Goal: Task Accomplishment & Management: Manage account settings

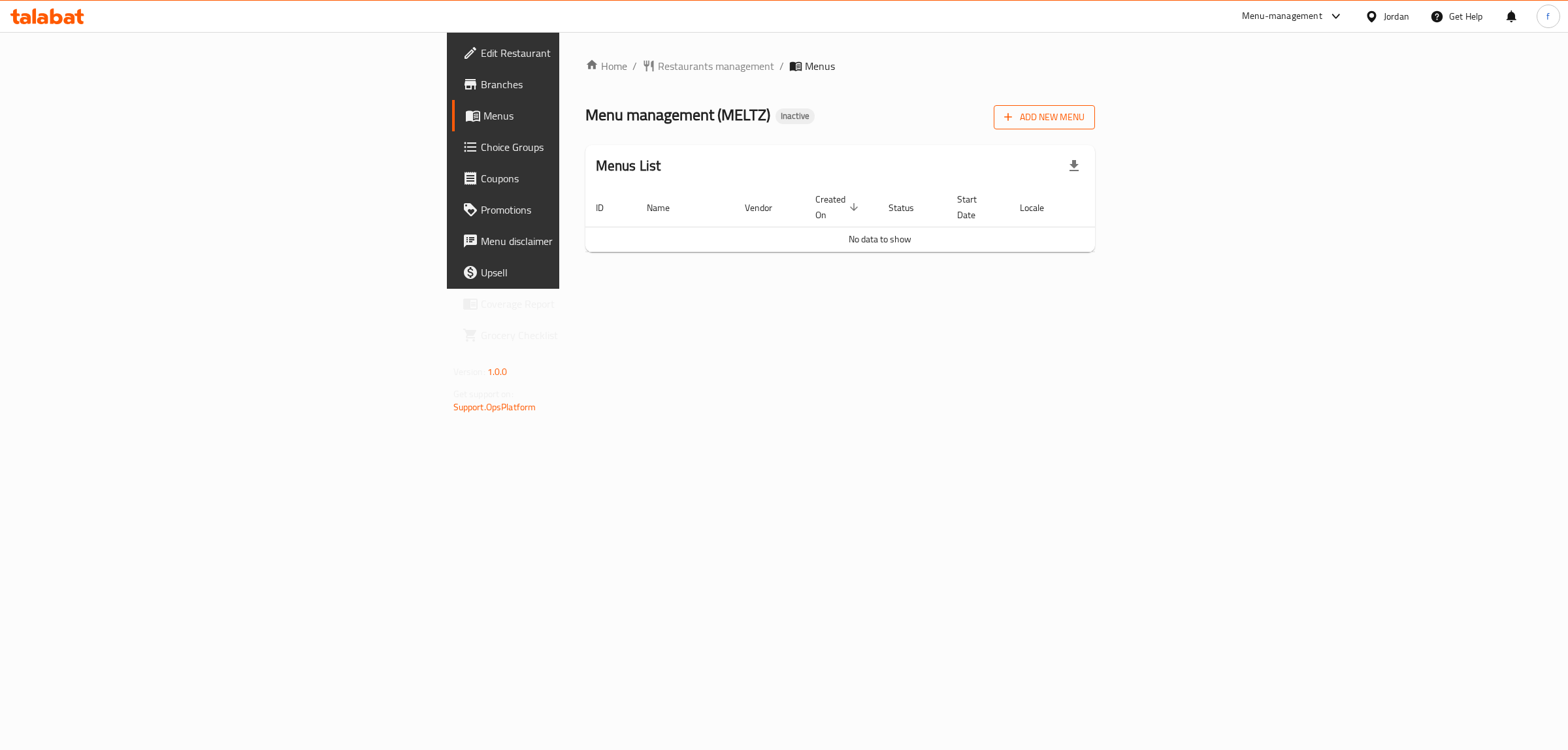
click at [1085, 115] on span "Add New Menu" at bounding box center [1044, 117] width 81 height 16
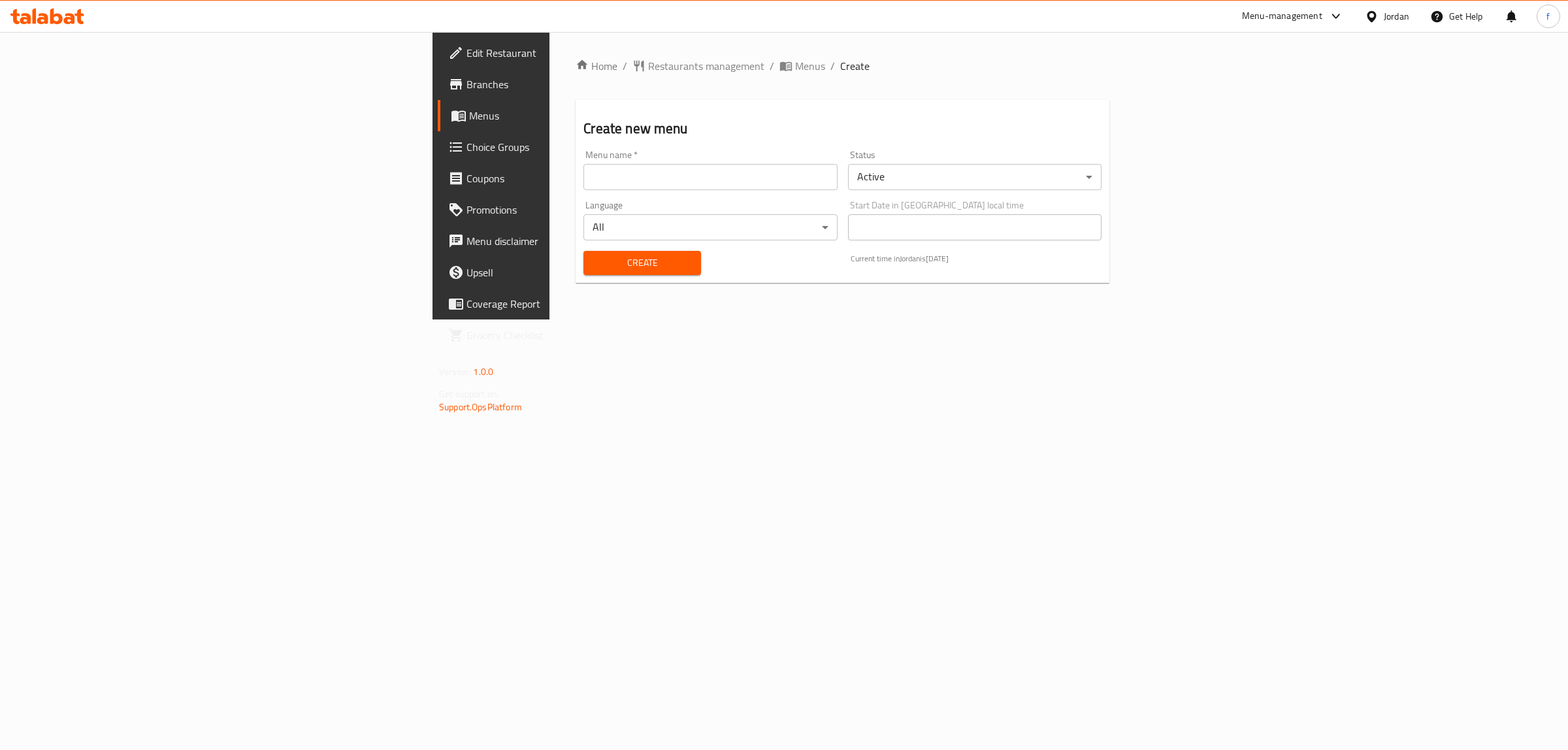
click at [583, 178] on input "text" at bounding box center [710, 178] width 253 height 26
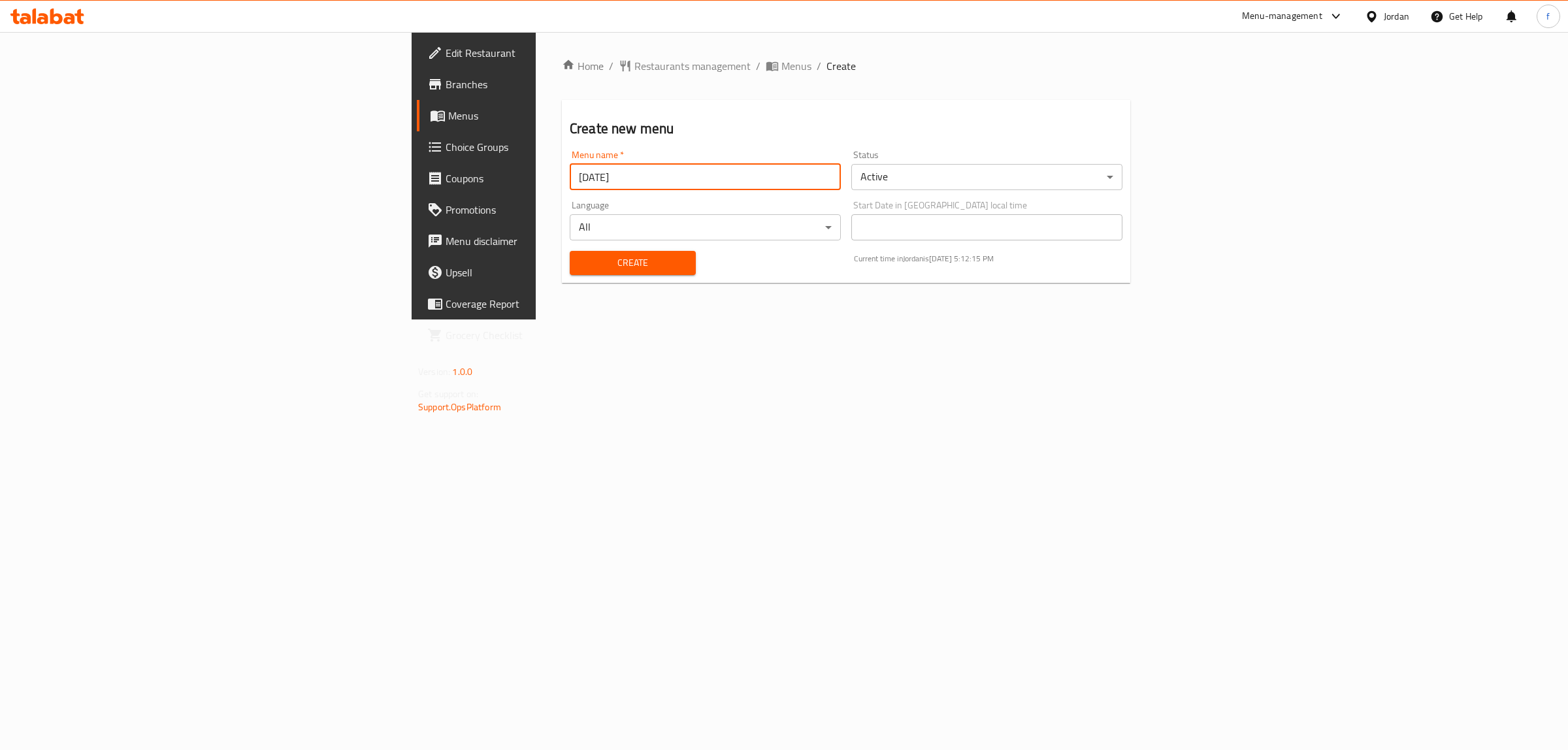
type input "[DATE]"
click at [570, 273] on button "Create" at bounding box center [633, 263] width 127 height 24
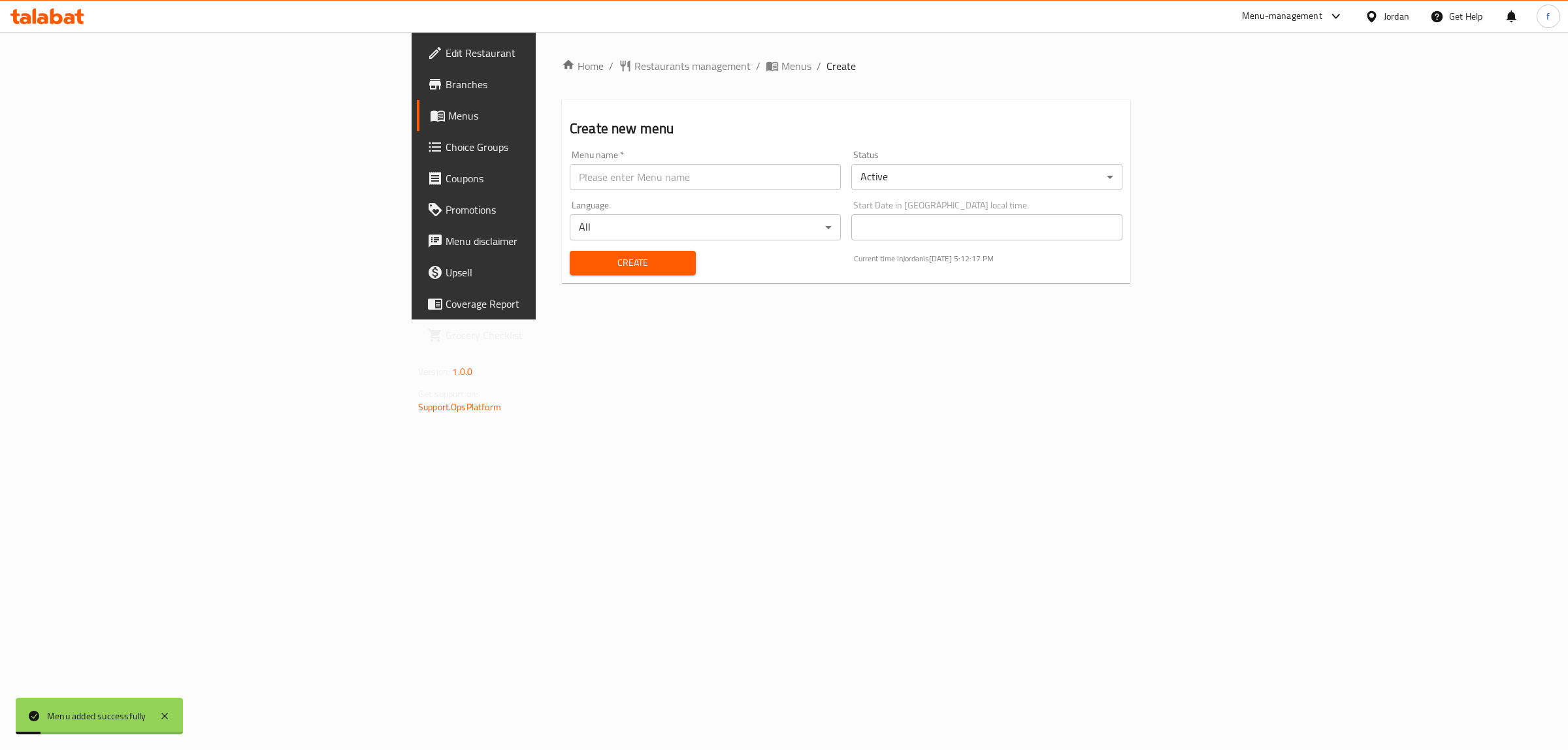
click at [417, 128] on link "Menus" at bounding box center [545, 115] width 257 height 31
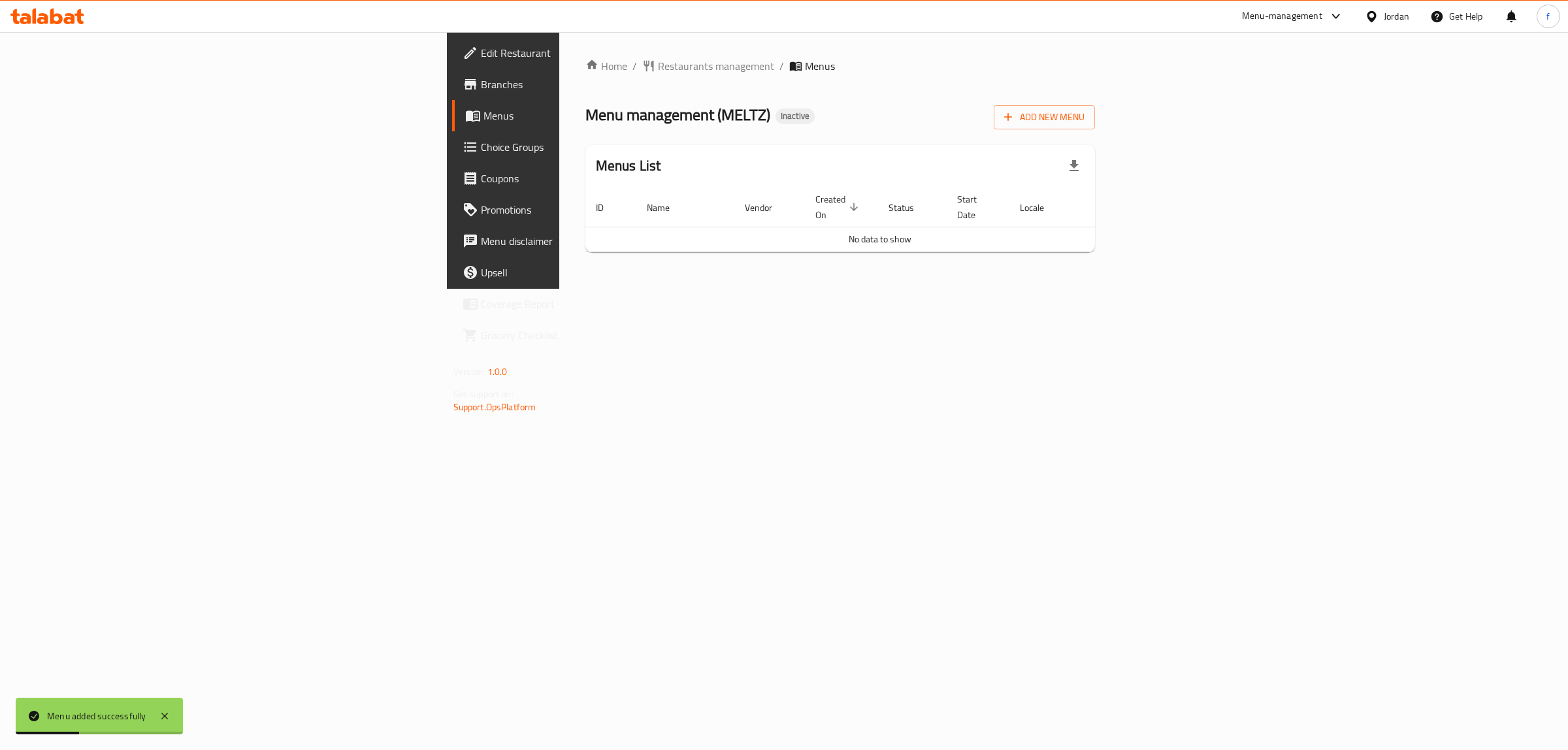
click at [955, 278] on div "Home / Restaurants management / Menus Menu management ( MELTZ ) Inactive Add Ne…" at bounding box center [840, 161] width 562 height 257
click at [789, 72] on span "breadcrumb" at bounding box center [797, 66] width 16 height 13
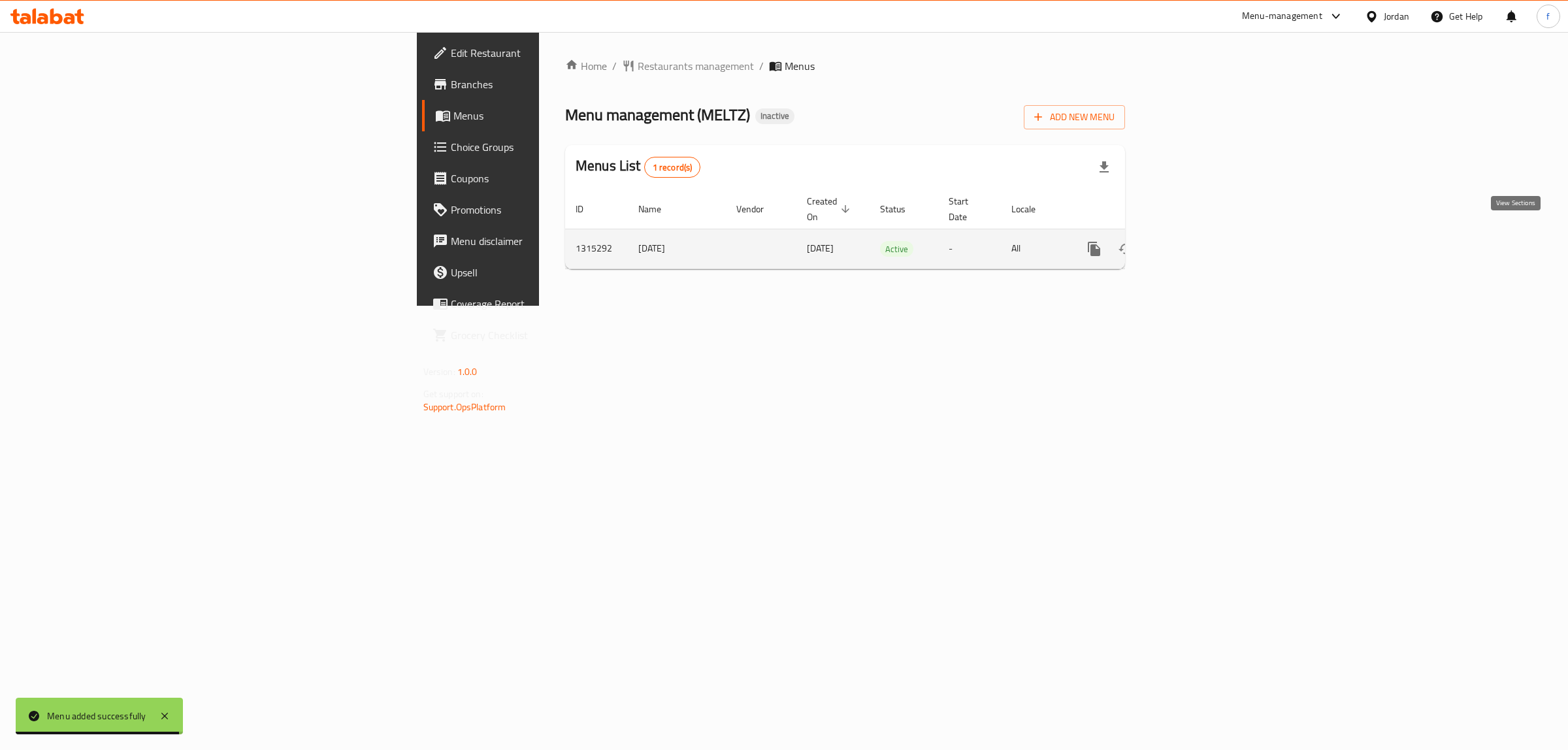
click at [1204, 238] on link "enhanced table" at bounding box center [1188, 248] width 31 height 31
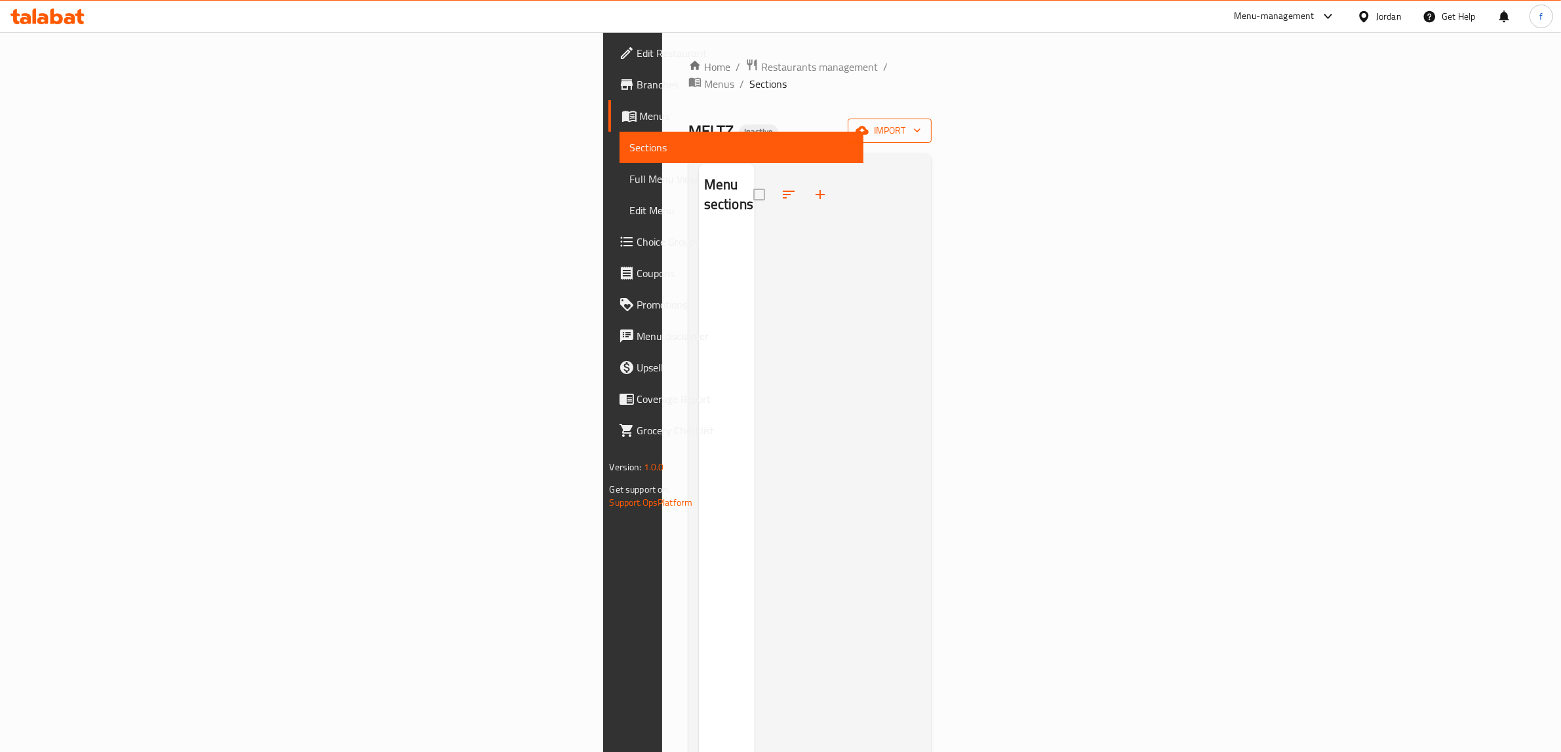
click at [921, 123] on span "import" at bounding box center [889, 131] width 63 height 16
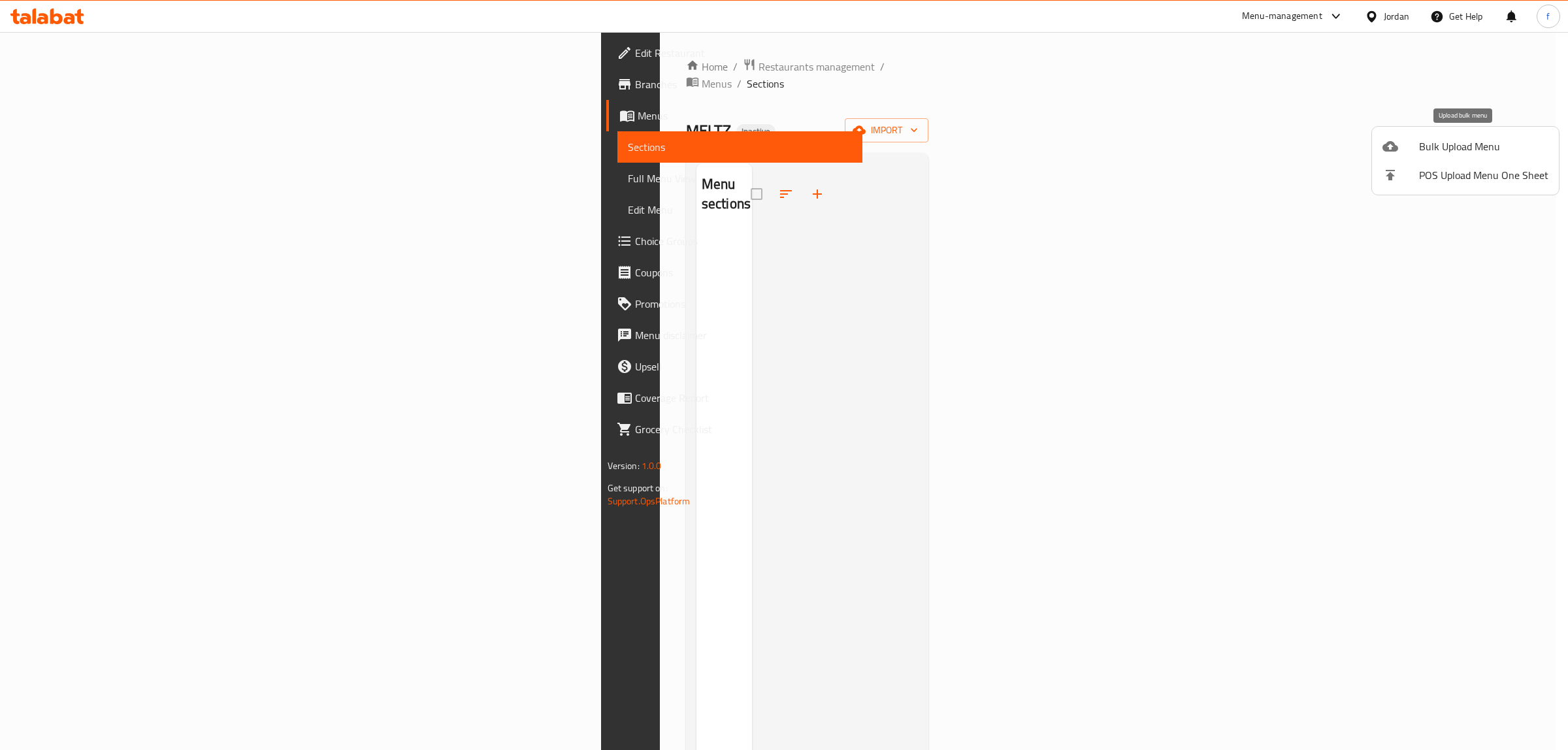
click at [1411, 148] on div at bounding box center [1401, 147] width 37 height 16
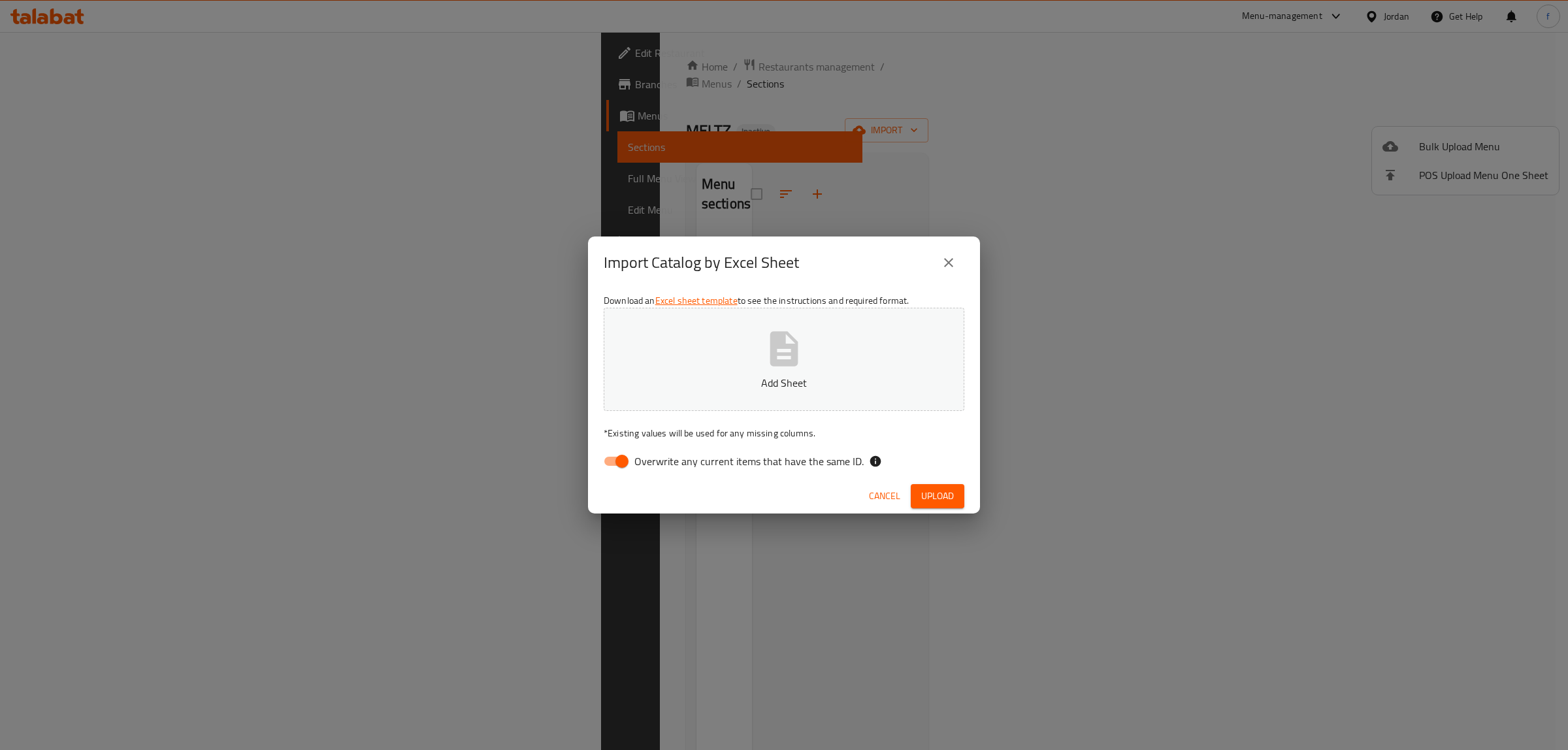
click at [612, 453] on input "Overwrite any current items that have the same ID." at bounding box center [622, 461] width 75 height 25
checkbox input "false"
click at [657, 324] on button "Add Sheet" at bounding box center [784, 360] width 361 height 104
click at [934, 498] on span "Upload" at bounding box center [937, 497] width 33 height 16
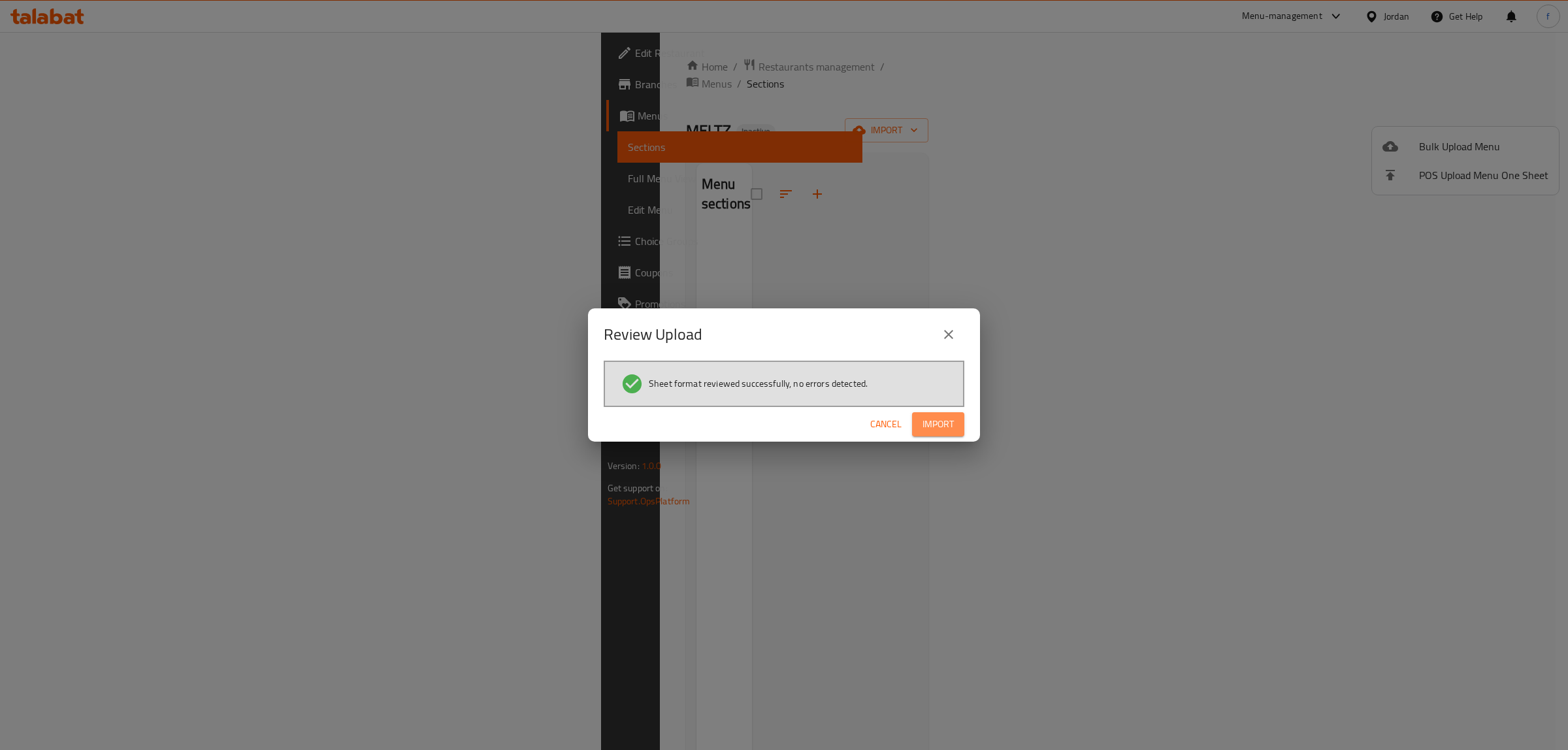
click at [932, 417] on span "Import" at bounding box center [938, 425] width 31 height 16
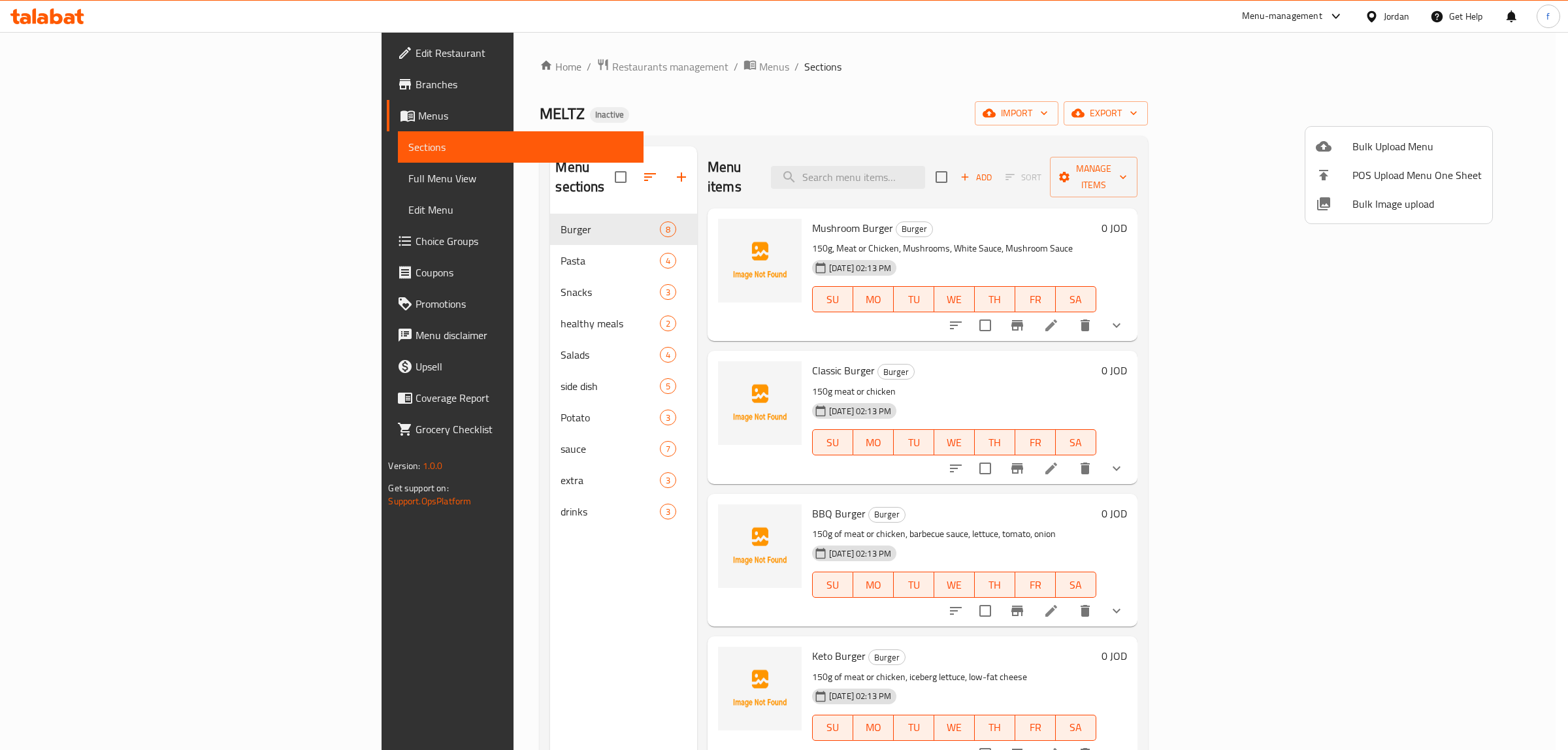
click at [1419, 592] on div at bounding box center [784, 375] width 1568 height 750
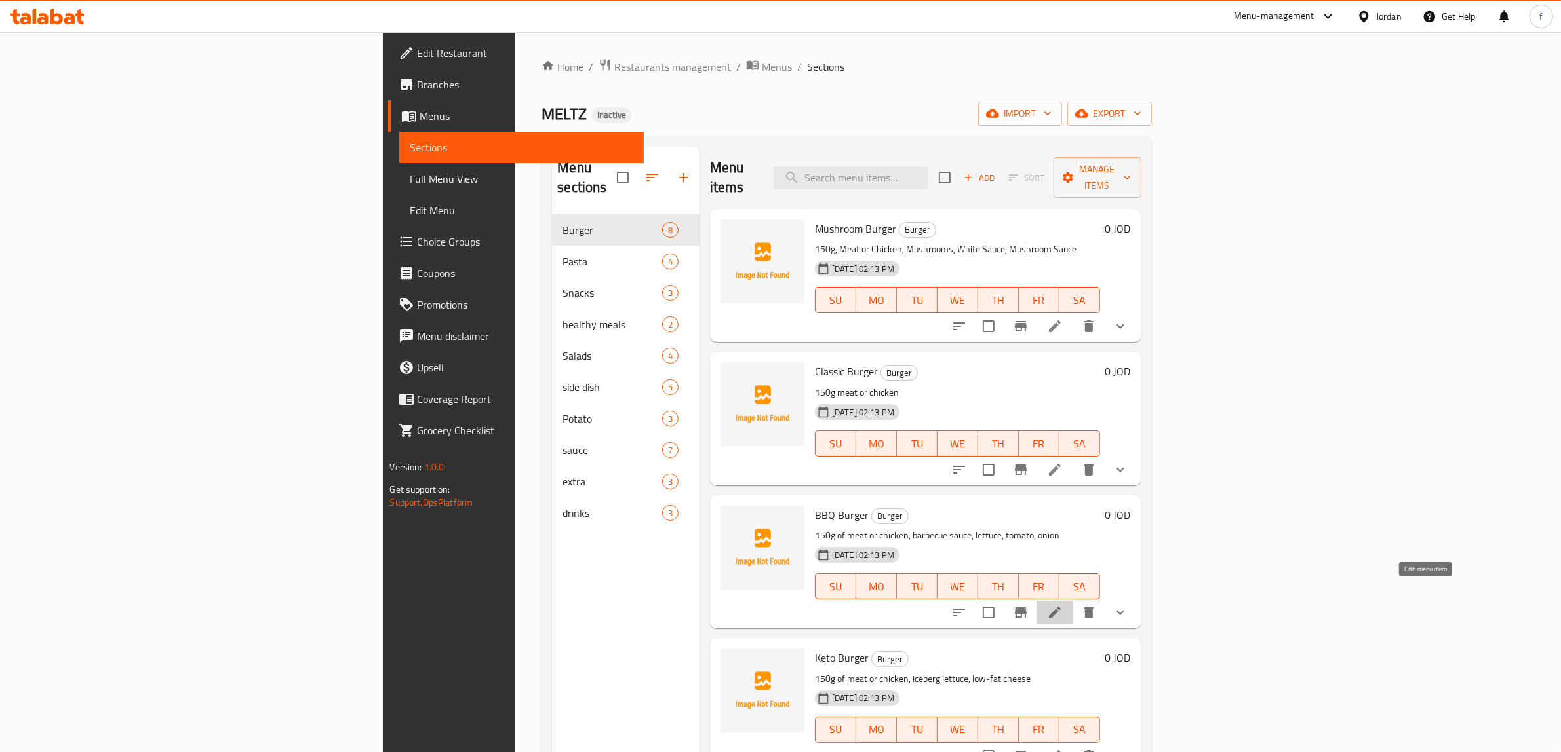
click at [1061, 607] on icon at bounding box center [1055, 613] width 12 height 12
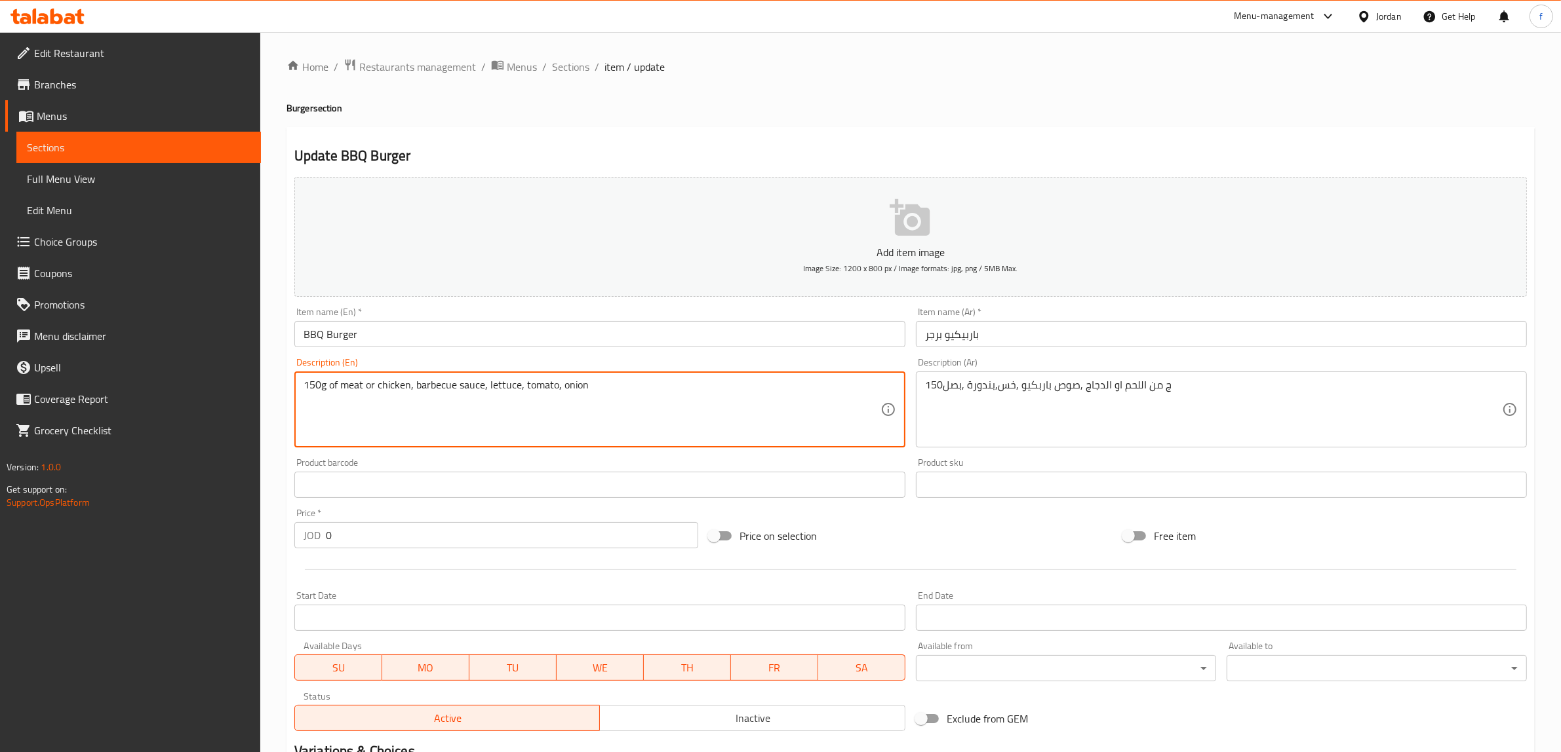
click at [427, 387] on textarea "150g of meat or chicken, barbecue sauce, lettuce, tomato, onion" at bounding box center [591, 410] width 577 height 62
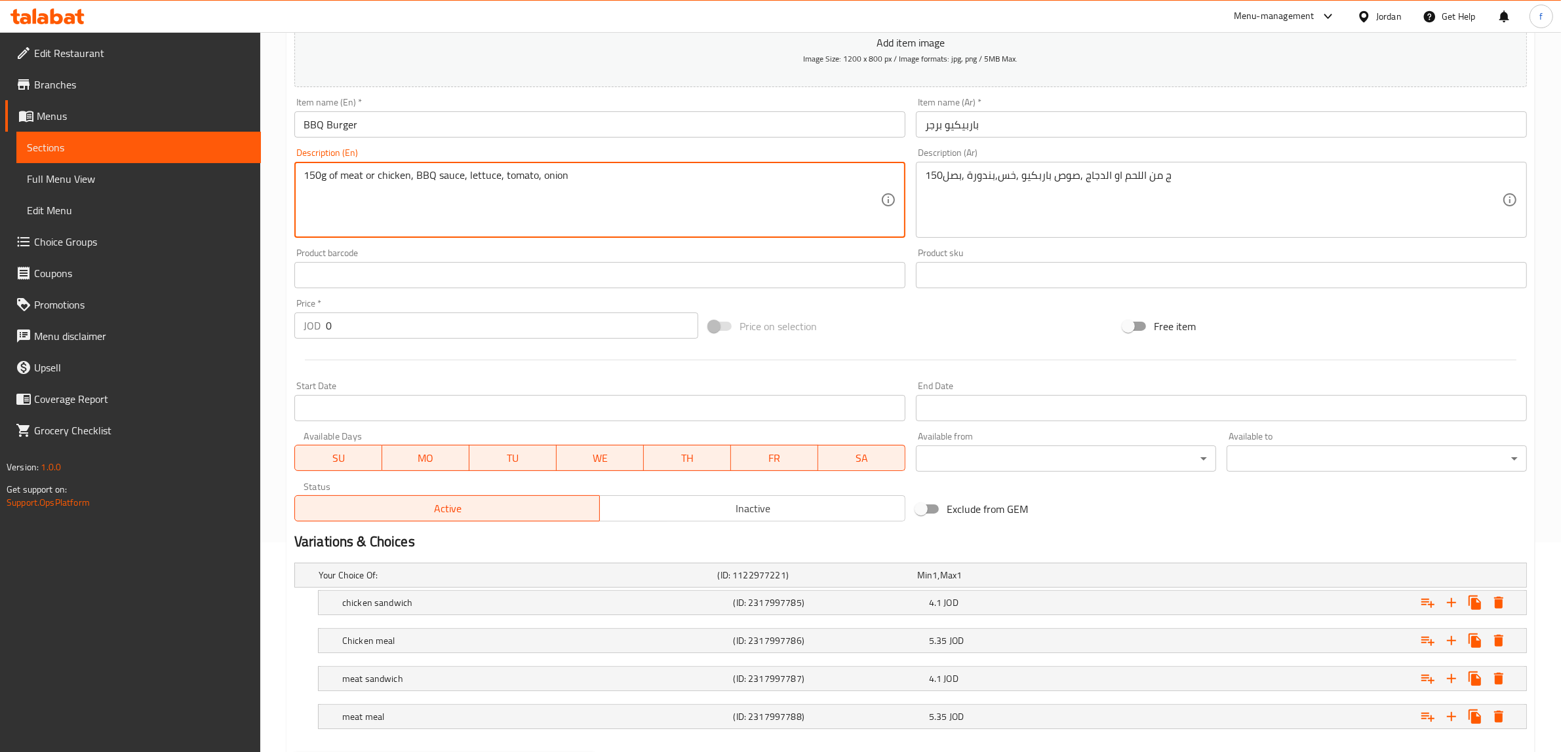
scroll to position [279, 0]
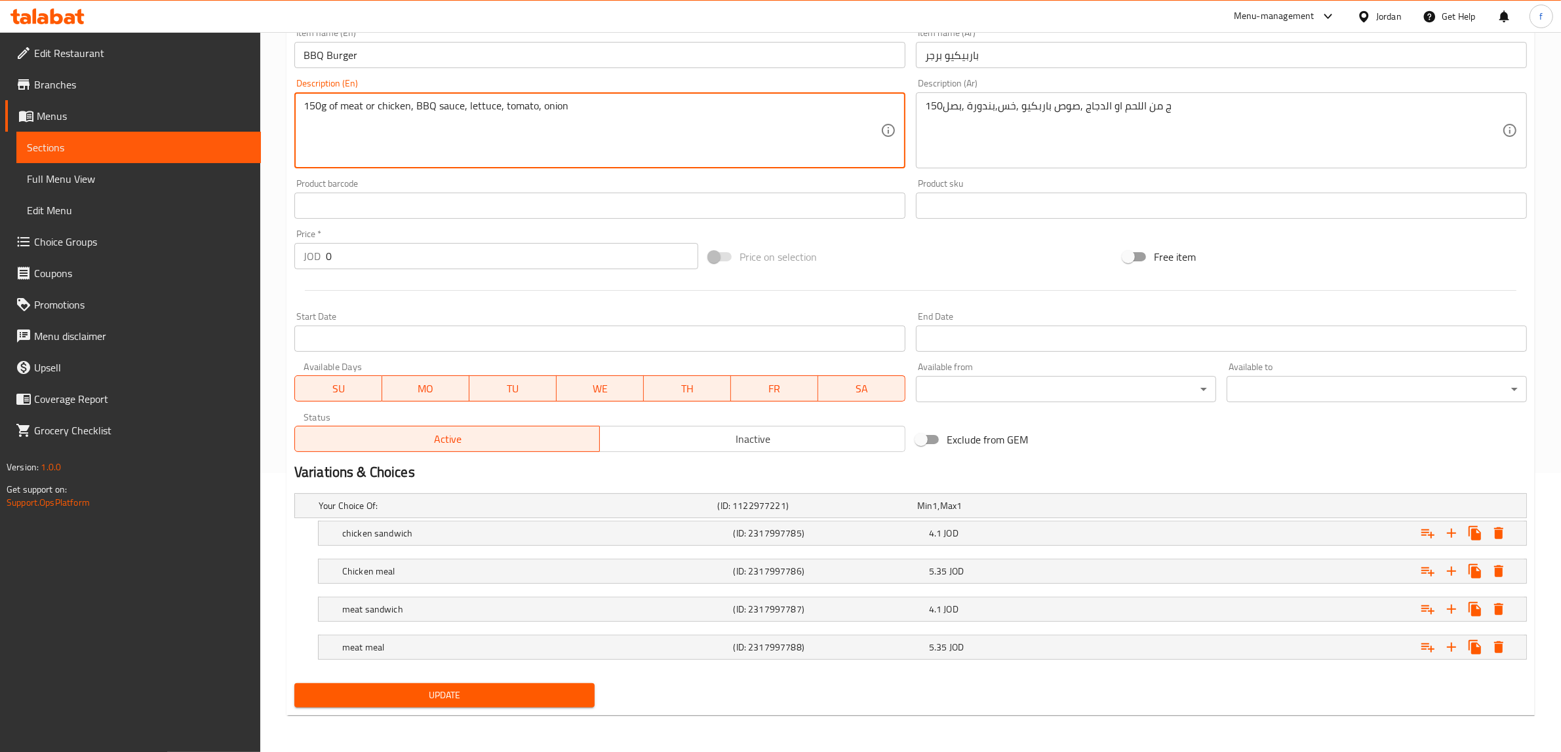
type textarea "150g of meat or chicken, BBQ sauce, lettuce, tomato, onion"
click at [518, 708] on button "Update" at bounding box center [444, 696] width 300 height 24
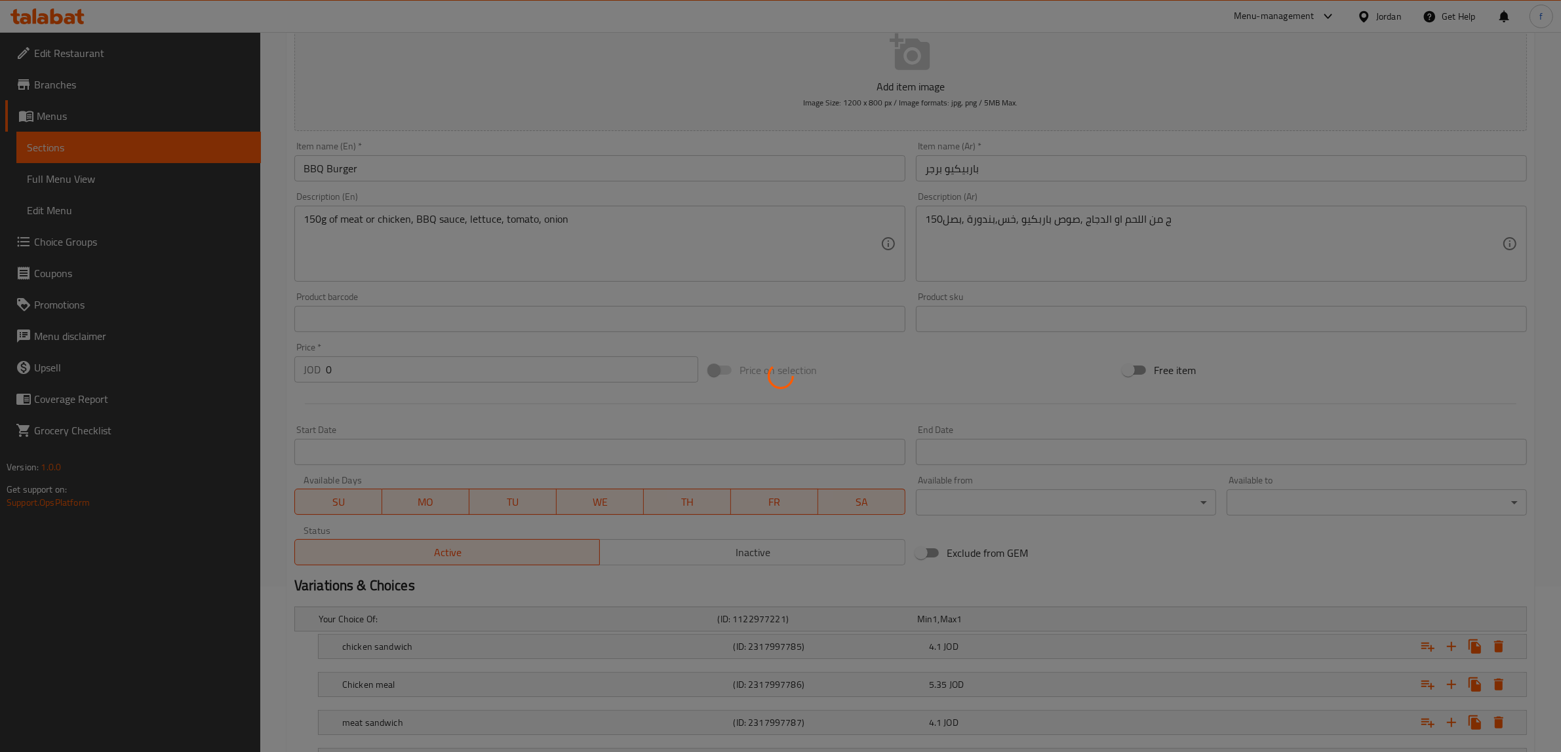
scroll to position [0, 0]
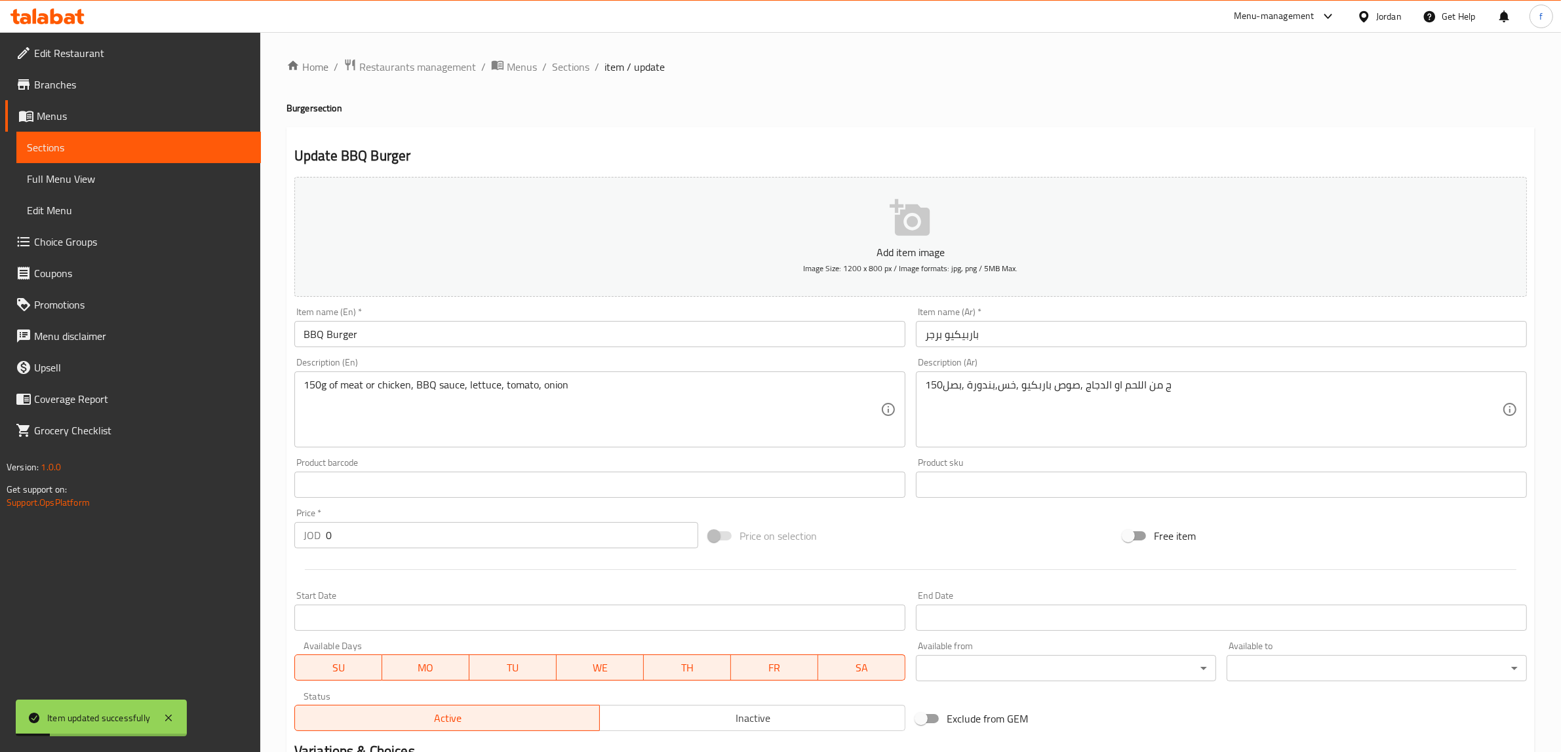
click at [619, 69] on span "item / update" at bounding box center [634, 67] width 60 height 16
click at [587, 56] on div "Home / Restaurants management / Menus / Sections / item / update Burger section…" at bounding box center [910, 532] width 1300 height 1000
click at [575, 69] on span "Sections" at bounding box center [570, 67] width 37 height 16
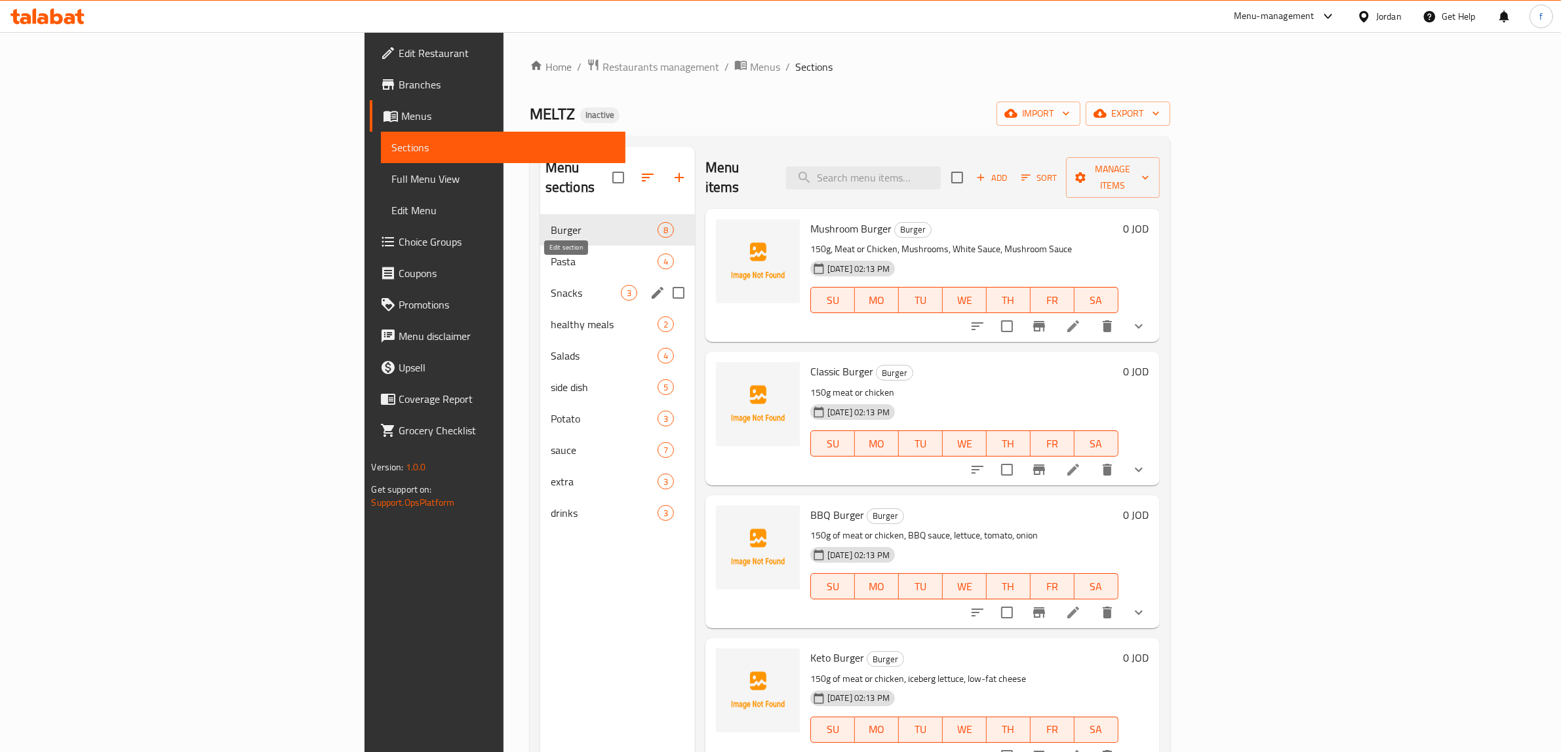
click at [650, 285] on icon "edit" at bounding box center [658, 293] width 16 height 16
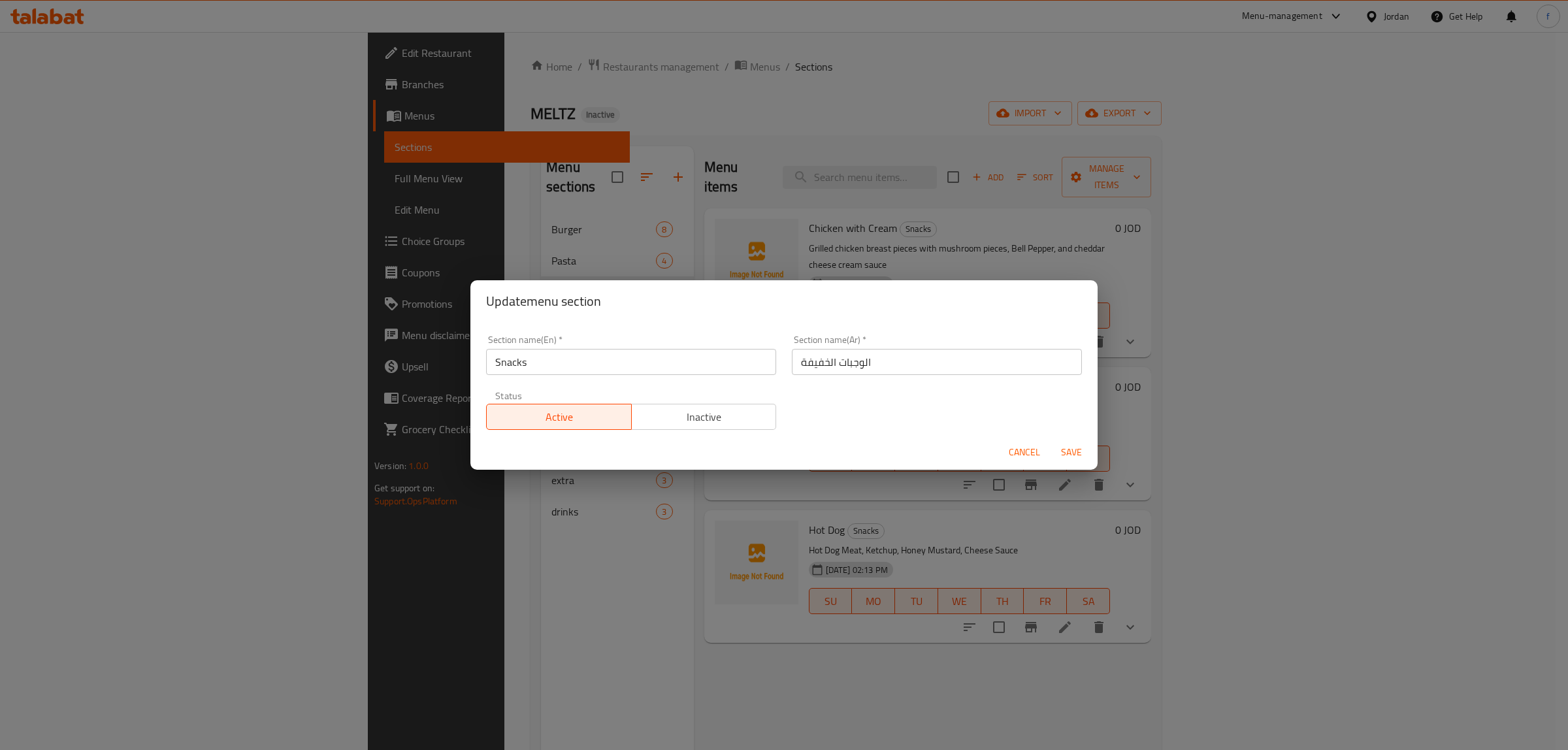
click at [687, 373] on input "Snacks" at bounding box center [631, 362] width 290 height 26
click at [854, 369] on input "الوجبات الخفيفة" at bounding box center [936, 362] width 290 height 26
type input "سناكس"
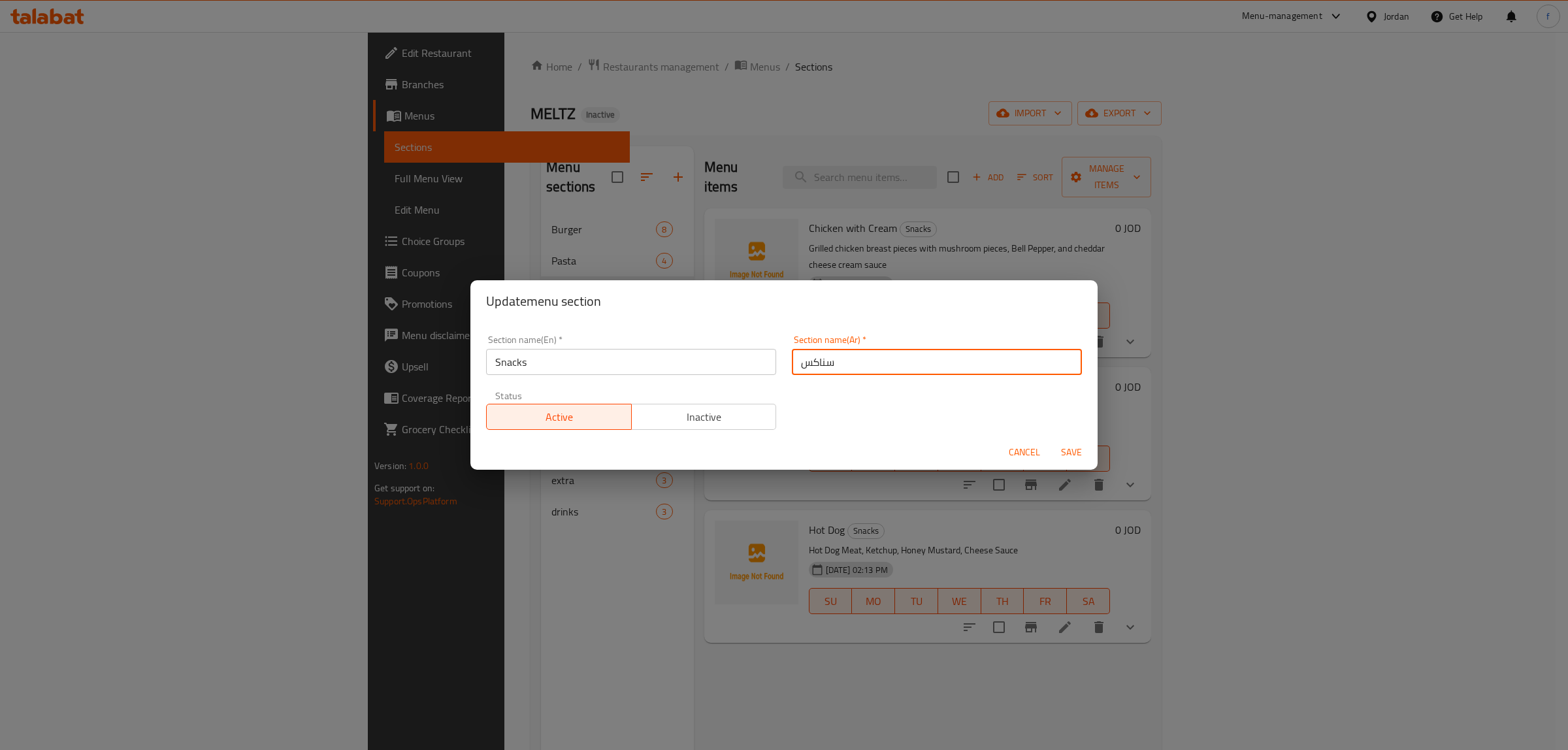
click at [1069, 451] on span "Save" at bounding box center [1071, 453] width 31 height 16
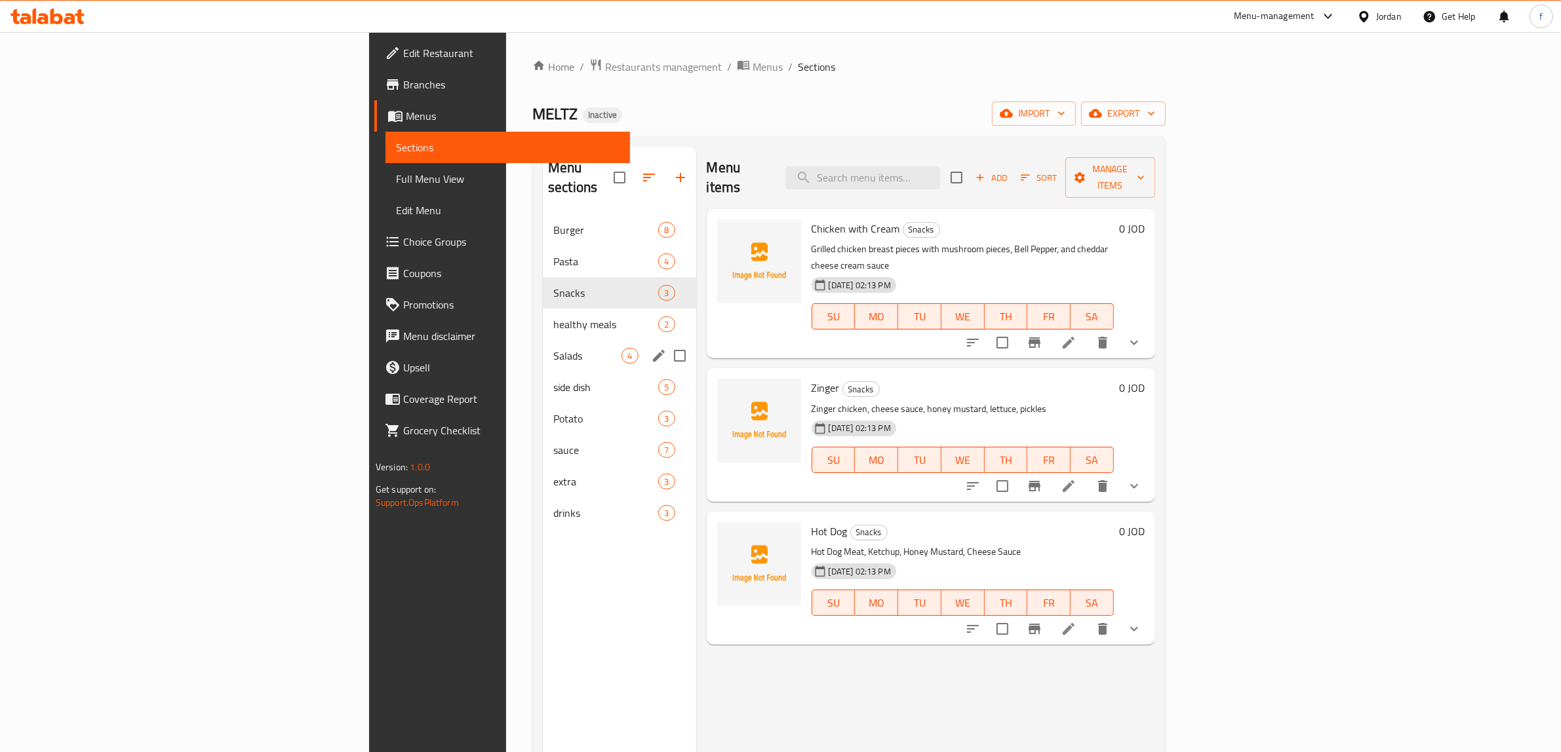
click at [543, 340] on div "Salads 4" at bounding box center [619, 355] width 153 height 31
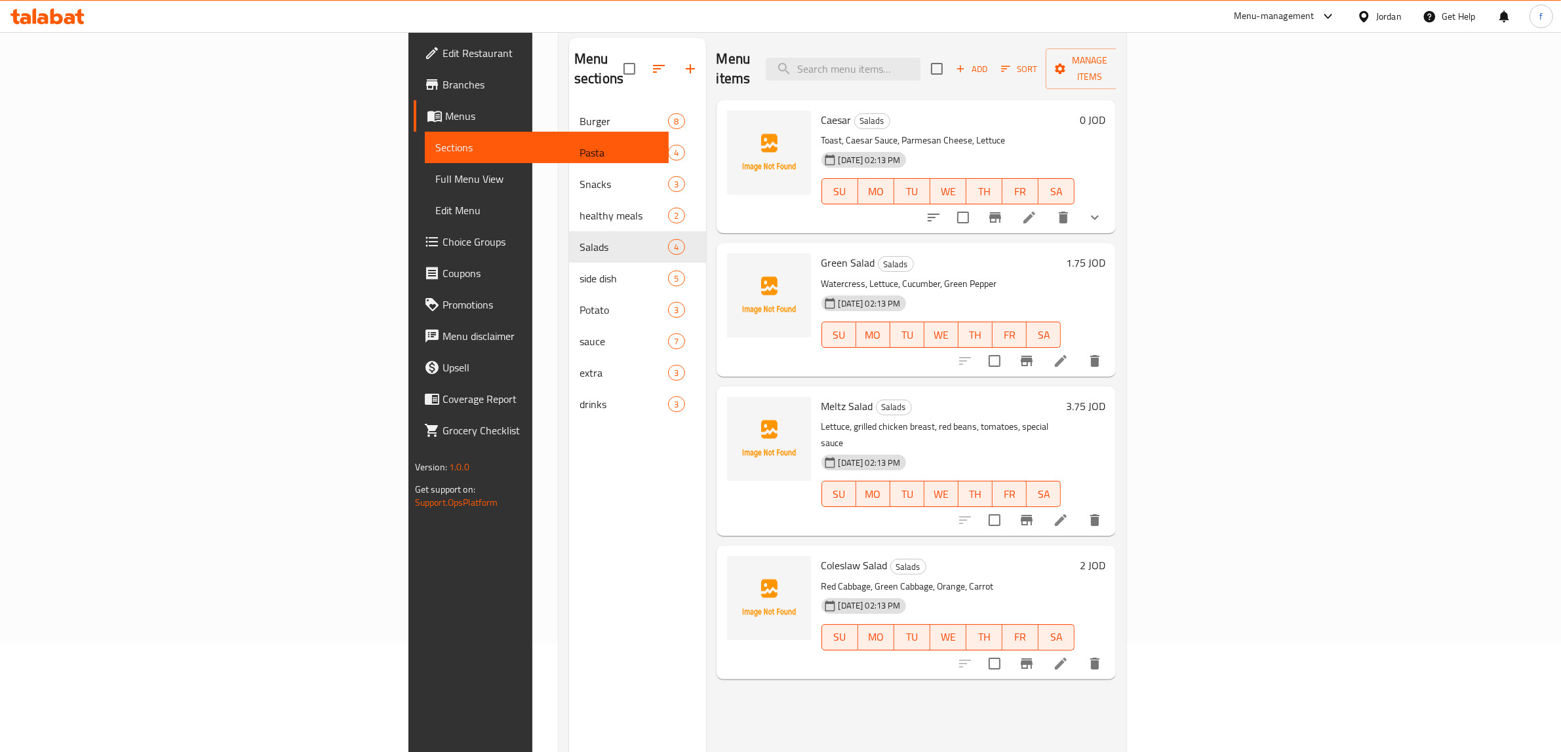
scroll to position [82, 0]
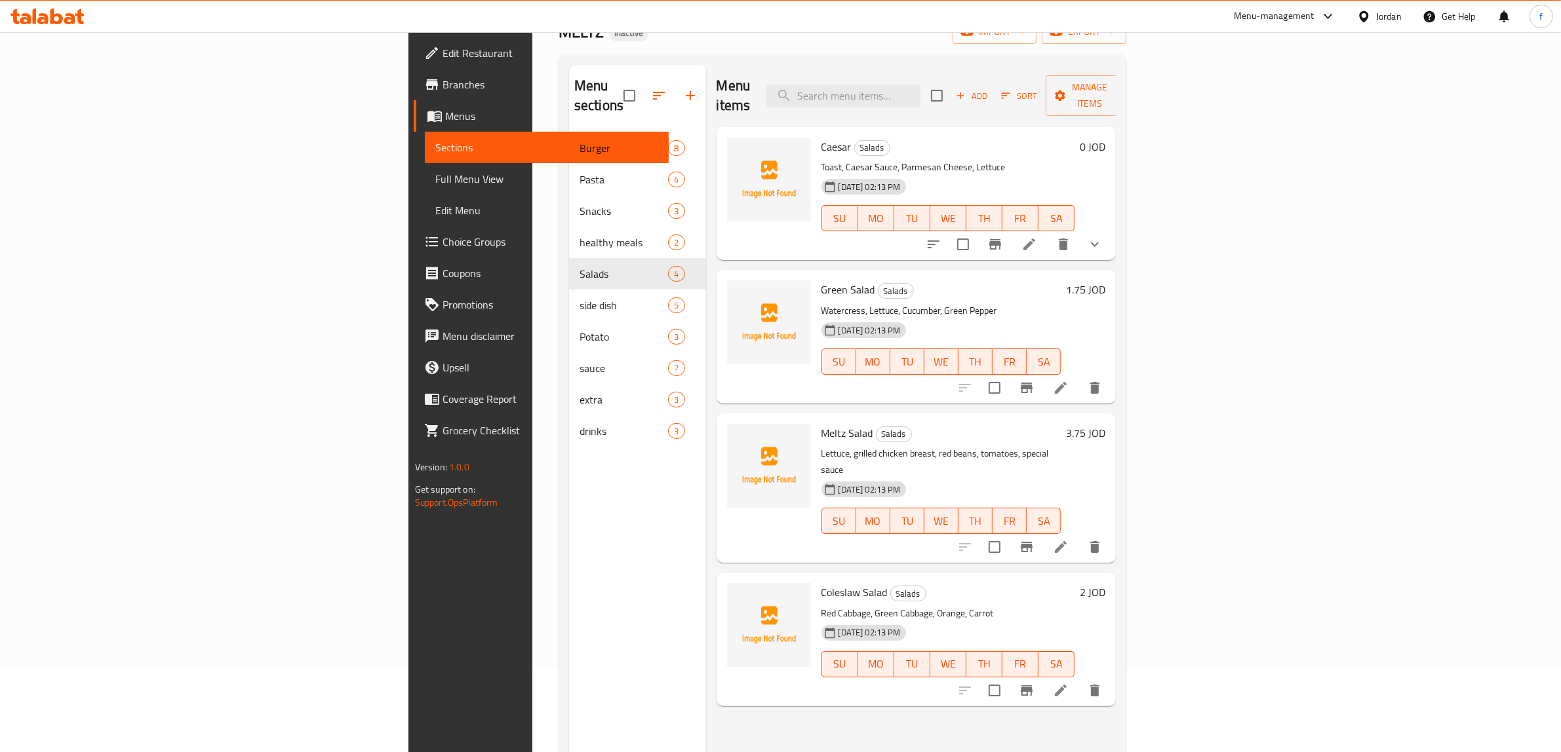
click at [1035, 239] on icon at bounding box center [1029, 245] width 12 height 12
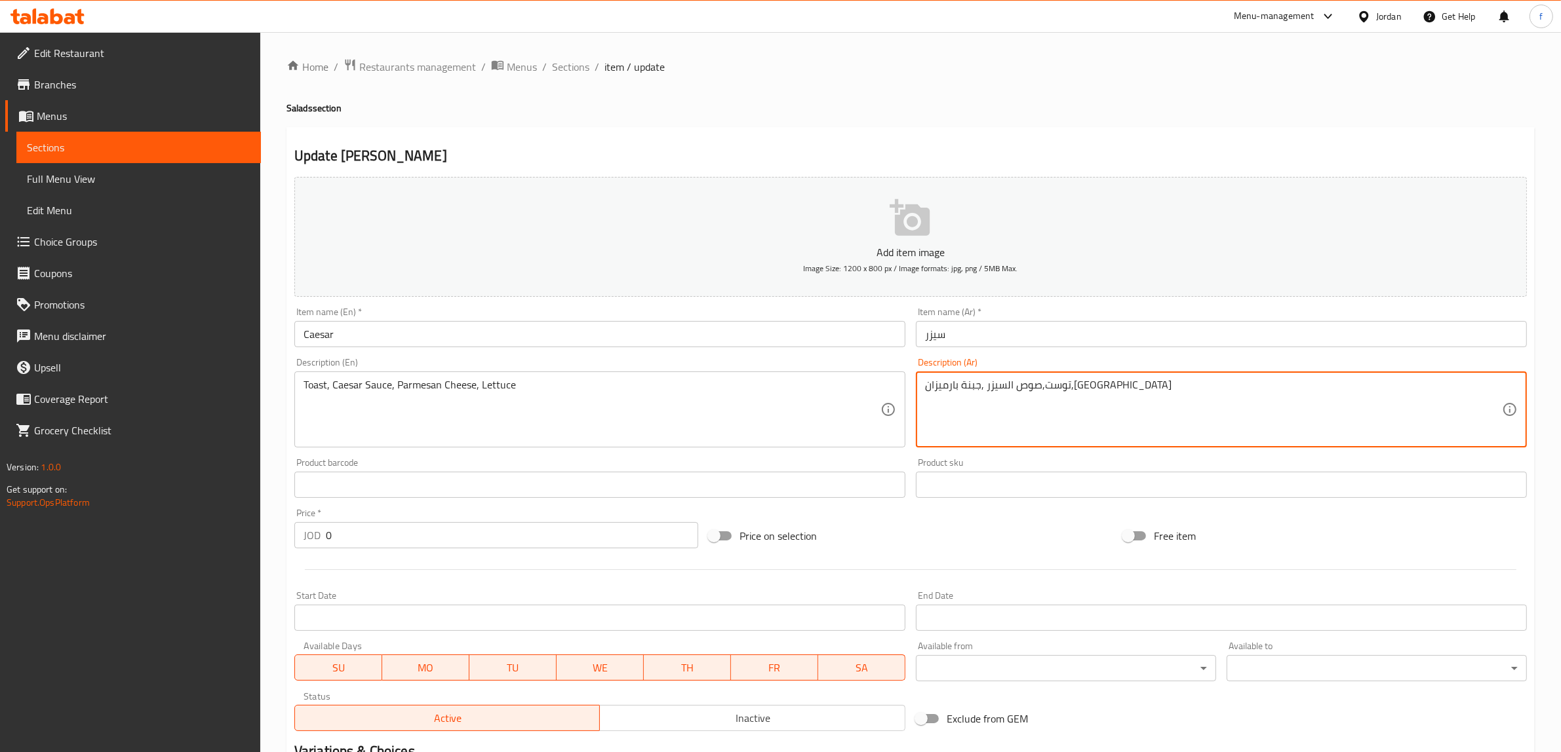
drag, startPoint x: 1065, startPoint y: 384, endPoint x: 1118, endPoint y: 382, distance: 52.5
click at [1090, 385] on textarea "خبز محمص ,صوص السيزر ,جبنة بارميزان,خس" at bounding box center [1213, 410] width 577 height 62
click at [1083, 389] on textarea "خبز محمص ,صوص السيزر ,جبنة بارميزان,خس" at bounding box center [1213, 410] width 577 height 62
drag, startPoint x: 1065, startPoint y: 391, endPoint x: 1187, endPoint y: 391, distance: 121.9
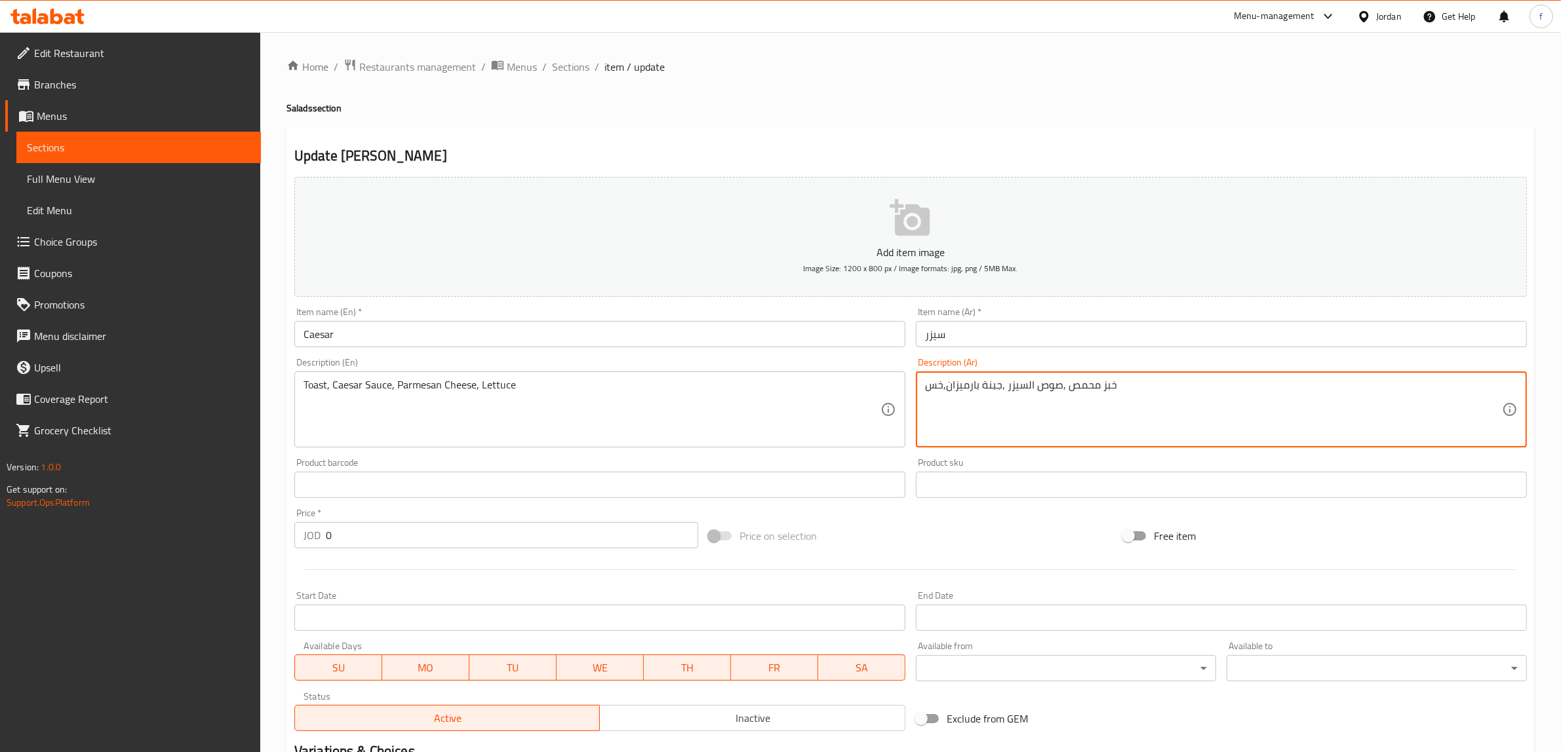
click at [1187, 391] on textarea "خبز محمص ,صوص السيزر ,جبنة بارميزان,خس" at bounding box center [1213, 410] width 577 height 62
type textarea "خبز محمص ,صوص السيزر ,جبنة بارميزان,خس"
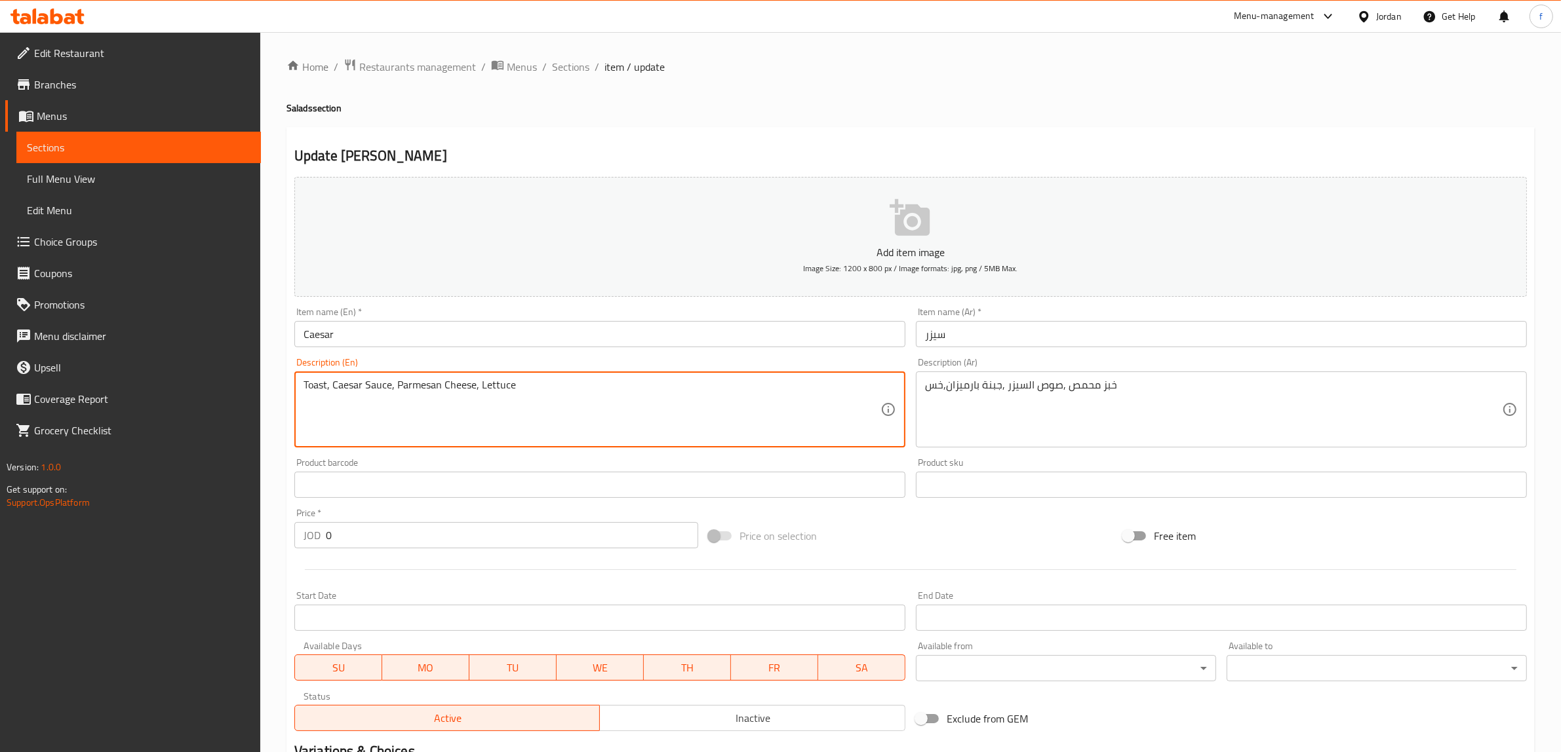
drag, startPoint x: 305, startPoint y: 385, endPoint x: 326, endPoint y: 387, distance: 21.8
click at [326, 387] on textarea "Toast, Caesar Sauce, Parmesan Cheese, Lettuce" at bounding box center [591, 410] width 577 height 62
paste textarea "ed Bread"
click at [382, 408] on textarea "Toasted Bread, Caesar Sauce, Parmesan Cheese, Lettuce" at bounding box center [591, 410] width 577 height 62
click at [682, 414] on textarea "Toasted Bread, Caesar Sauce, Parmesan Cheese, Lettuce" at bounding box center [591, 410] width 577 height 62
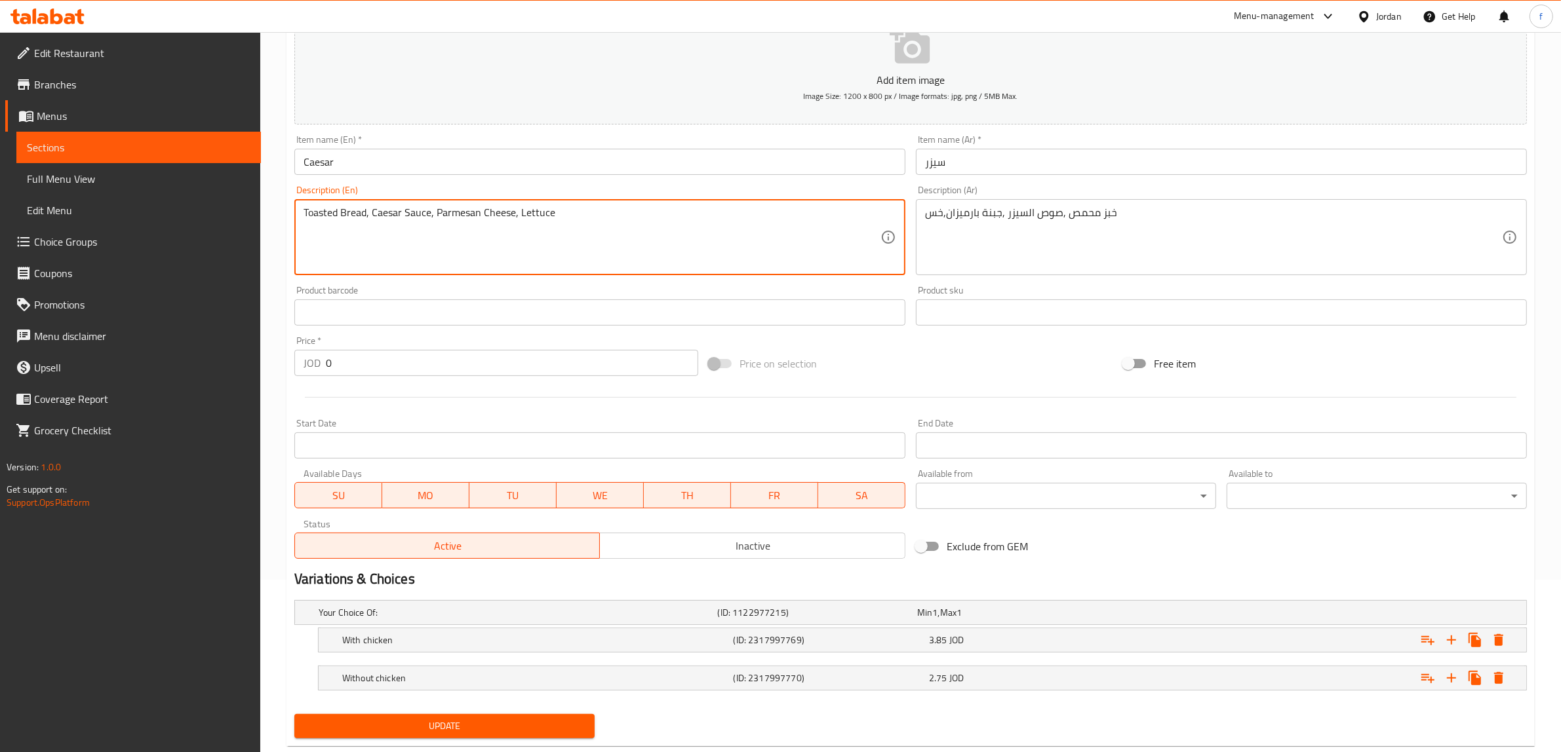
scroll to position [203, 0]
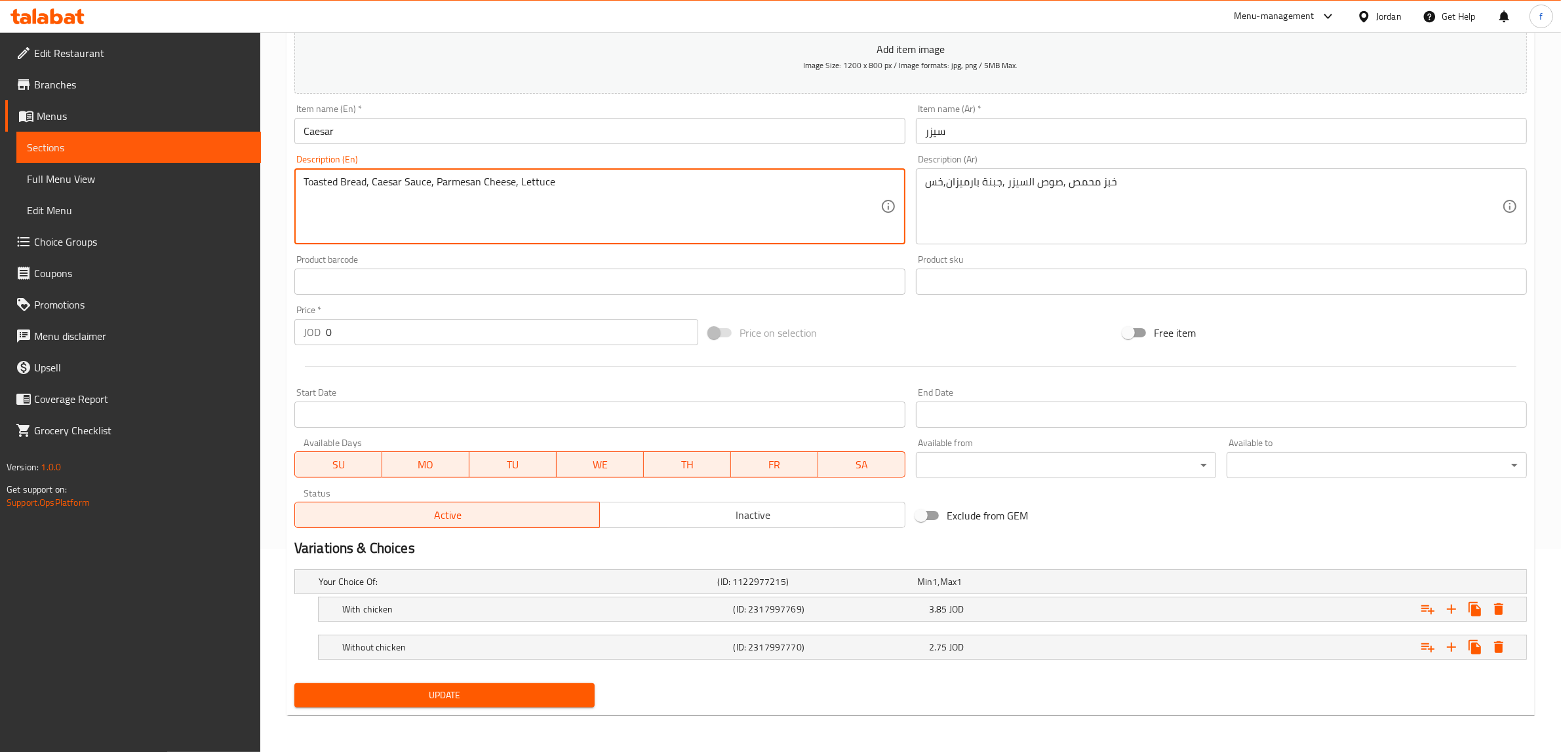
type textarea "Toasted Bread, Caesar Sauce, Parmesan Cheese, Lettuce"
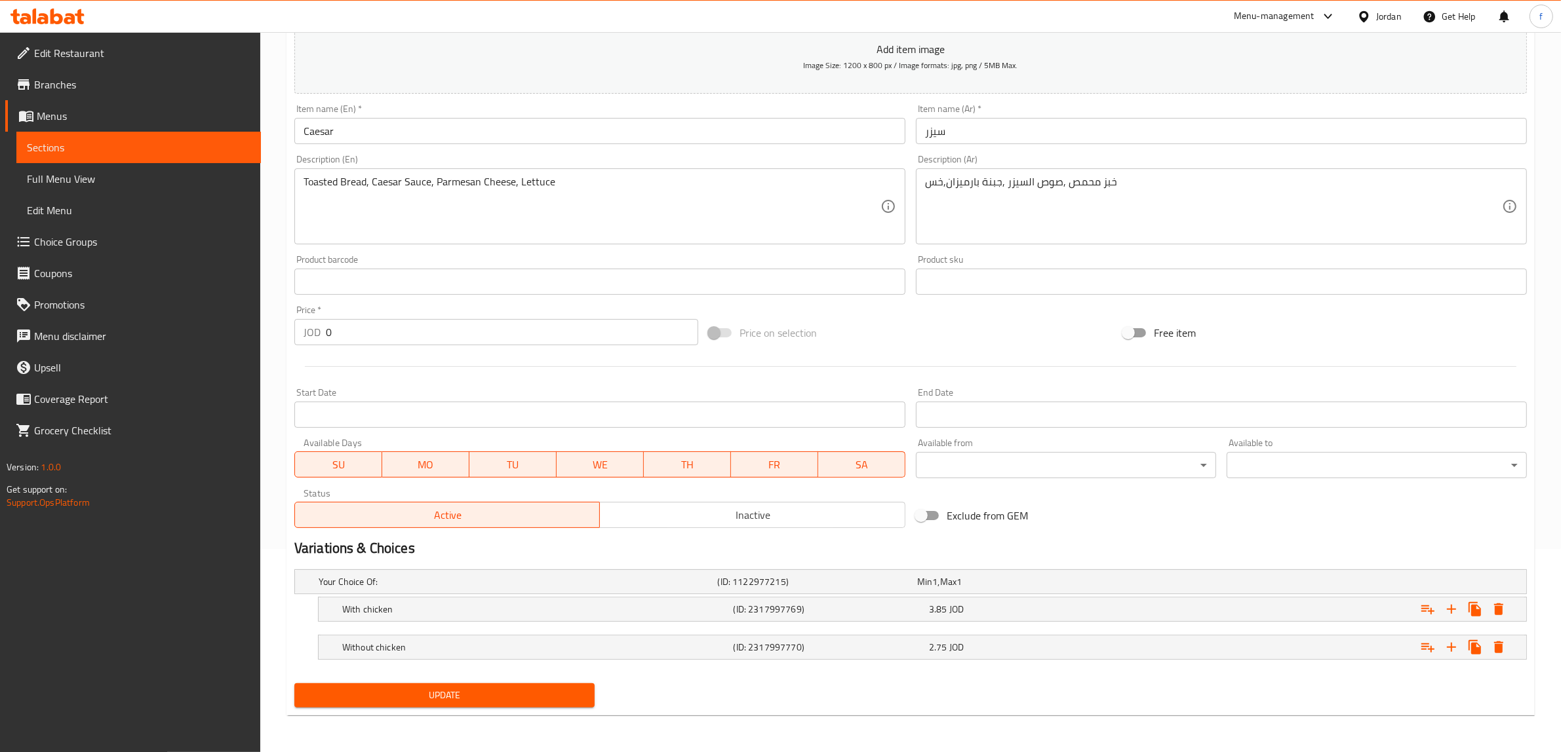
click at [539, 682] on div "Update" at bounding box center [444, 695] width 311 height 35
click at [541, 684] on button "Update" at bounding box center [444, 696] width 300 height 24
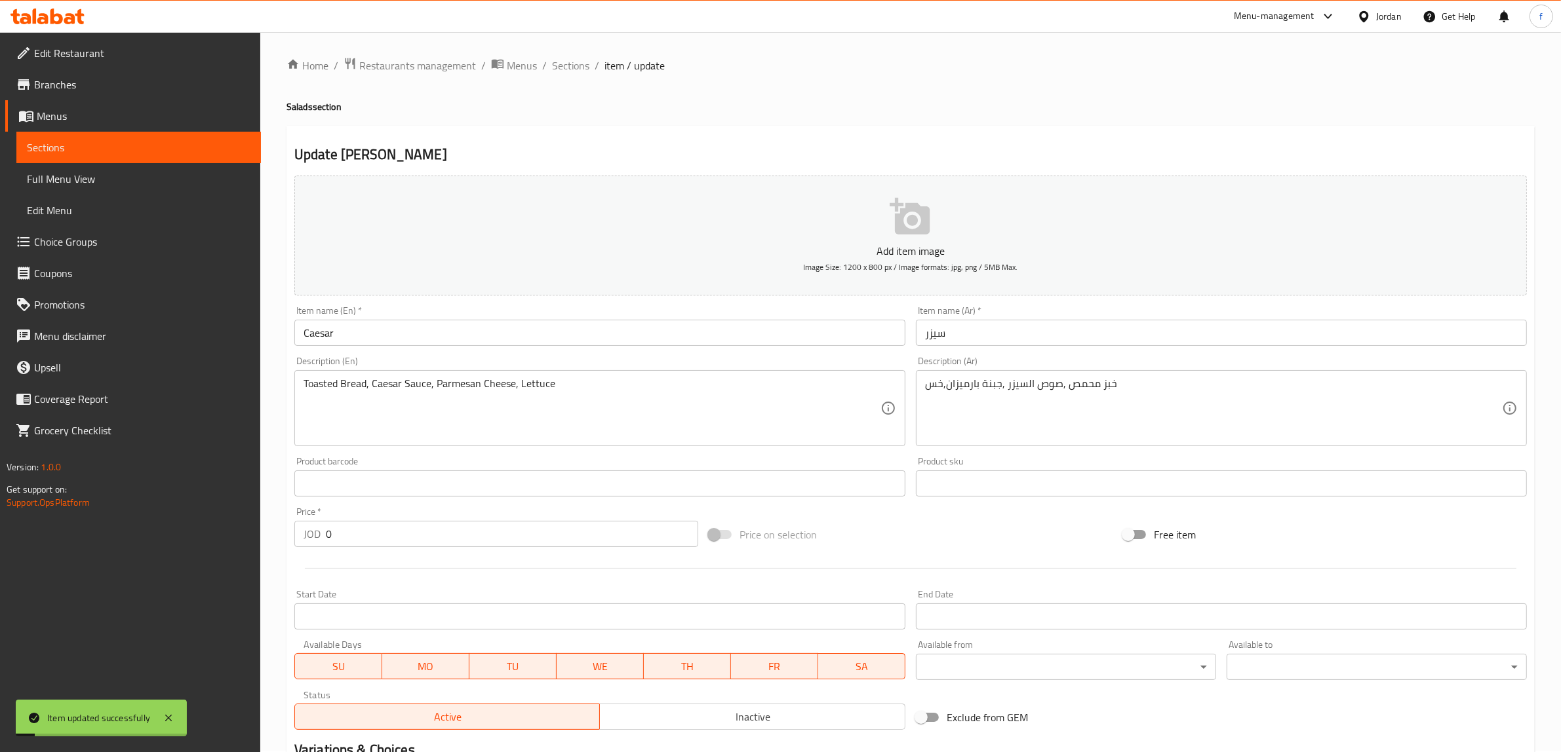
scroll to position [0, 0]
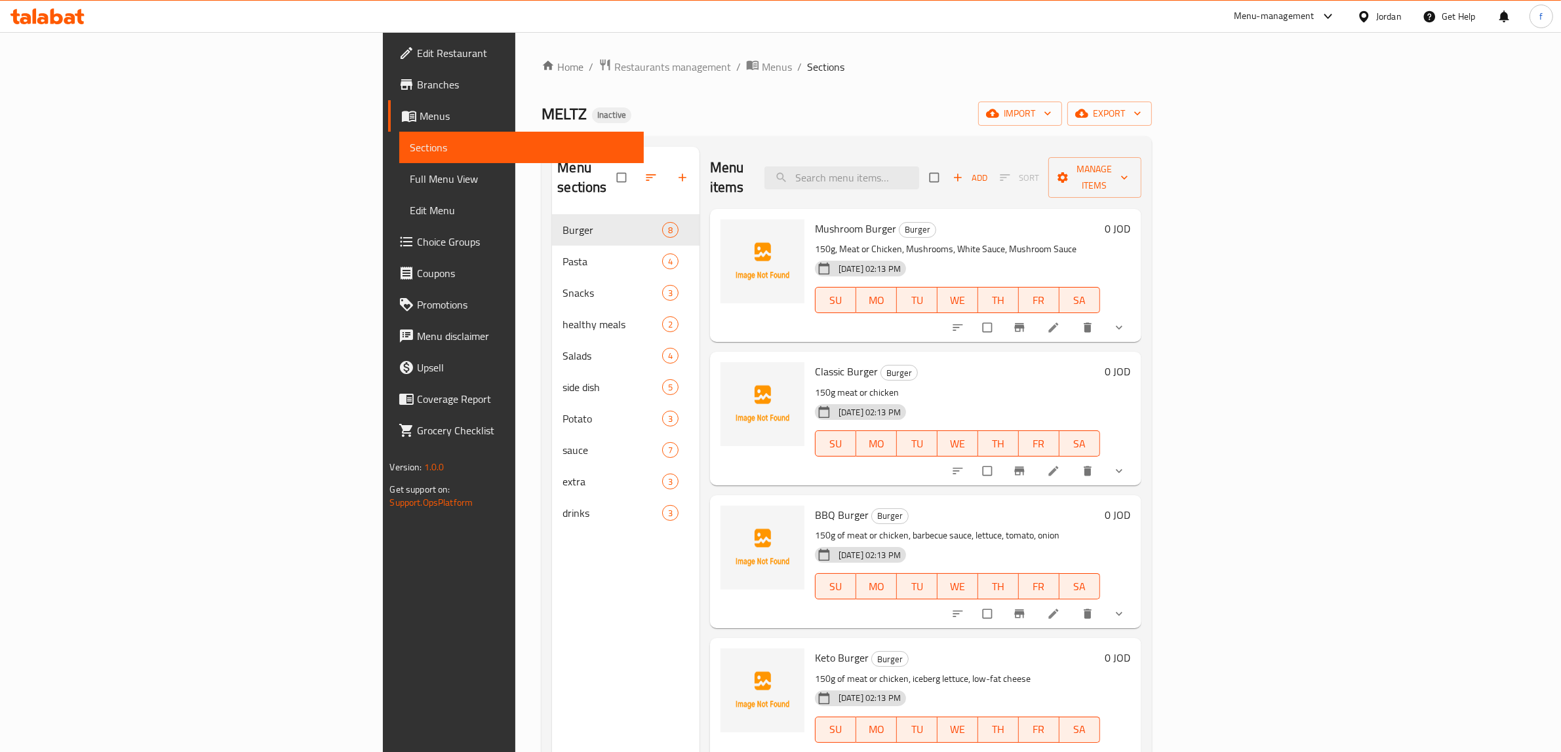
click at [410, 174] on span "Full Menu View" at bounding box center [522, 179] width 224 height 16
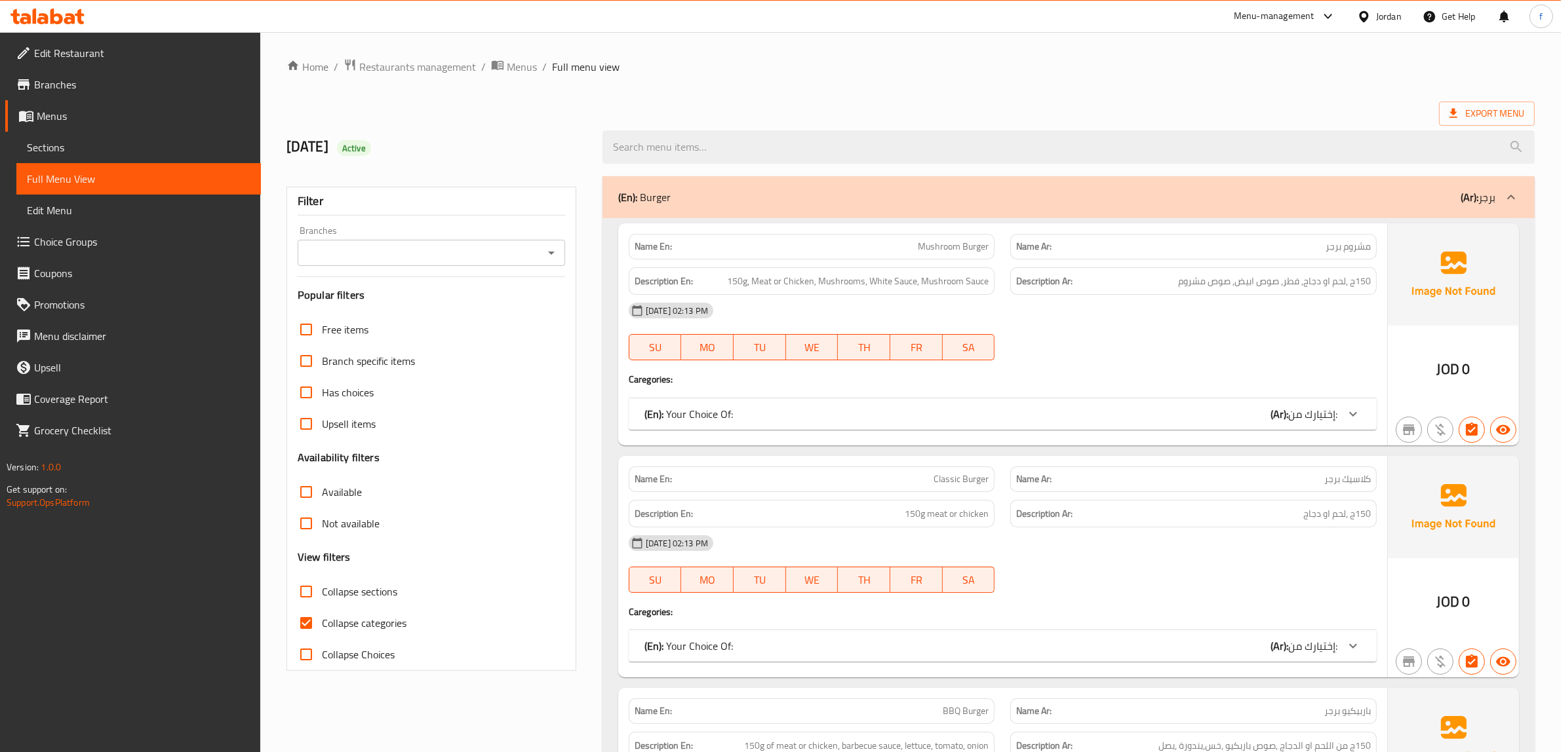
click at [310, 629] on input "Collapse categories" at bounding box center [305, 623] width 31 height 31
checkbox input "false"
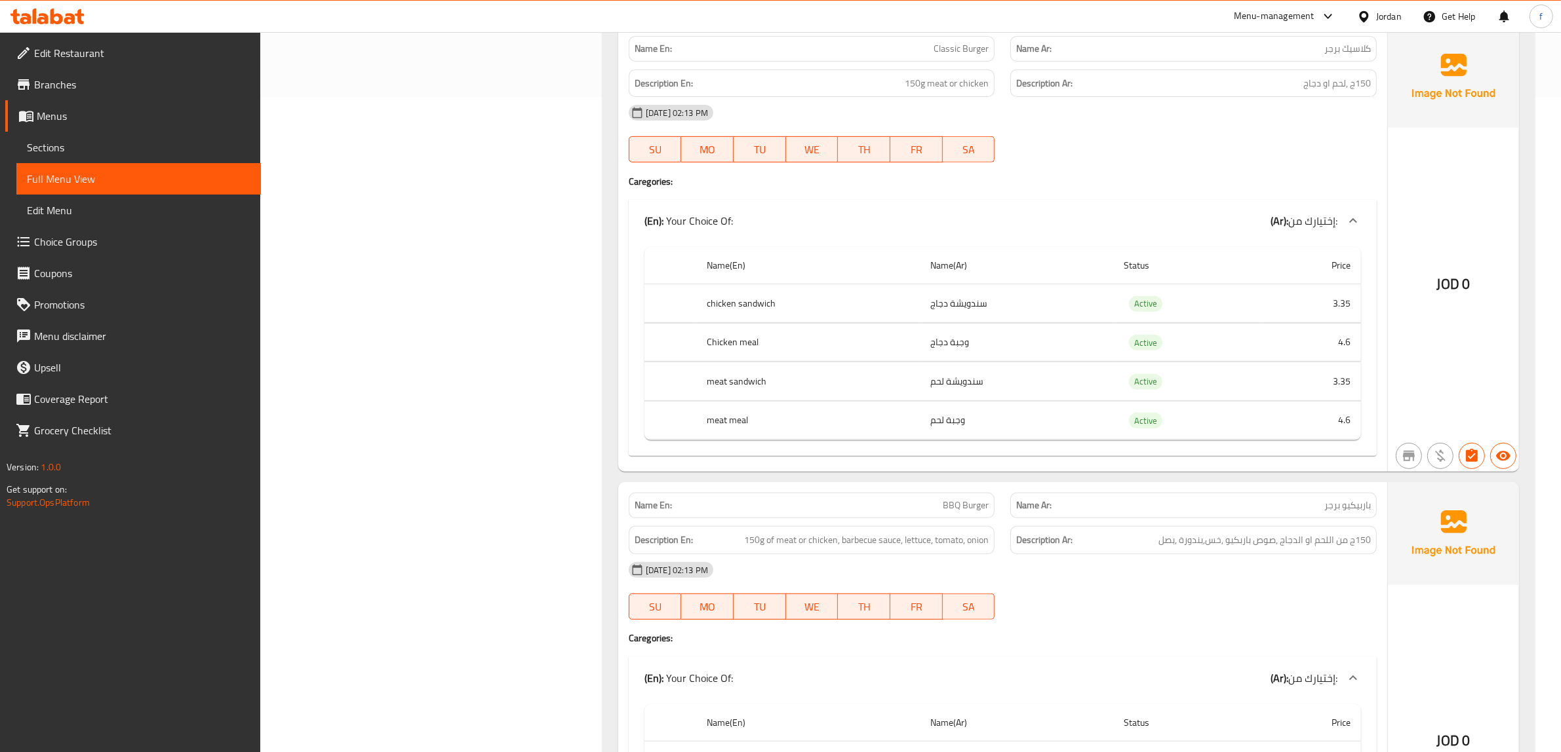
scroll to position [737, 0]
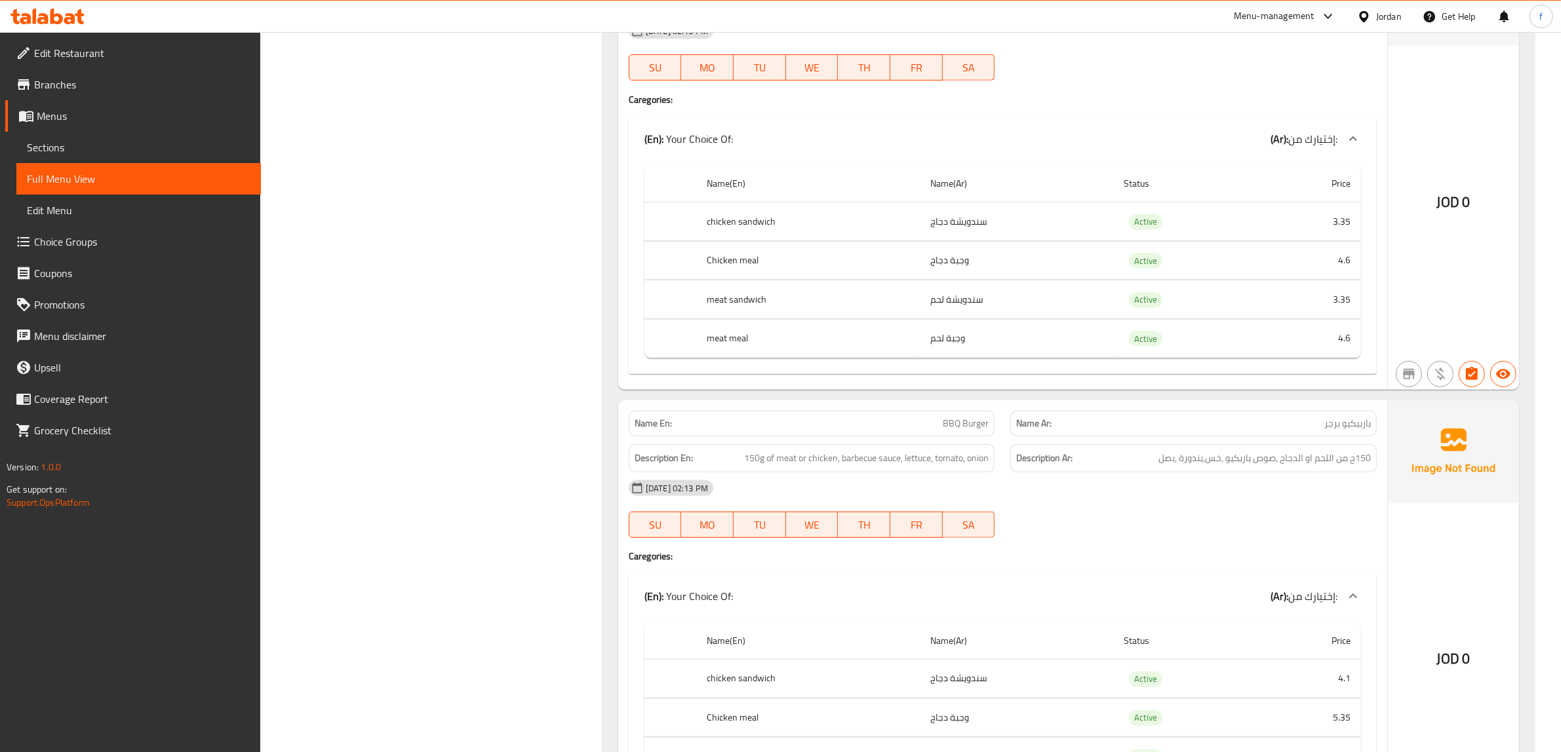
click at [880, 467] on span "150g of meat or chicken, barbecue sauce, lettuce, tomato, onion" at bounding box center [866, 458] width 244 height 16
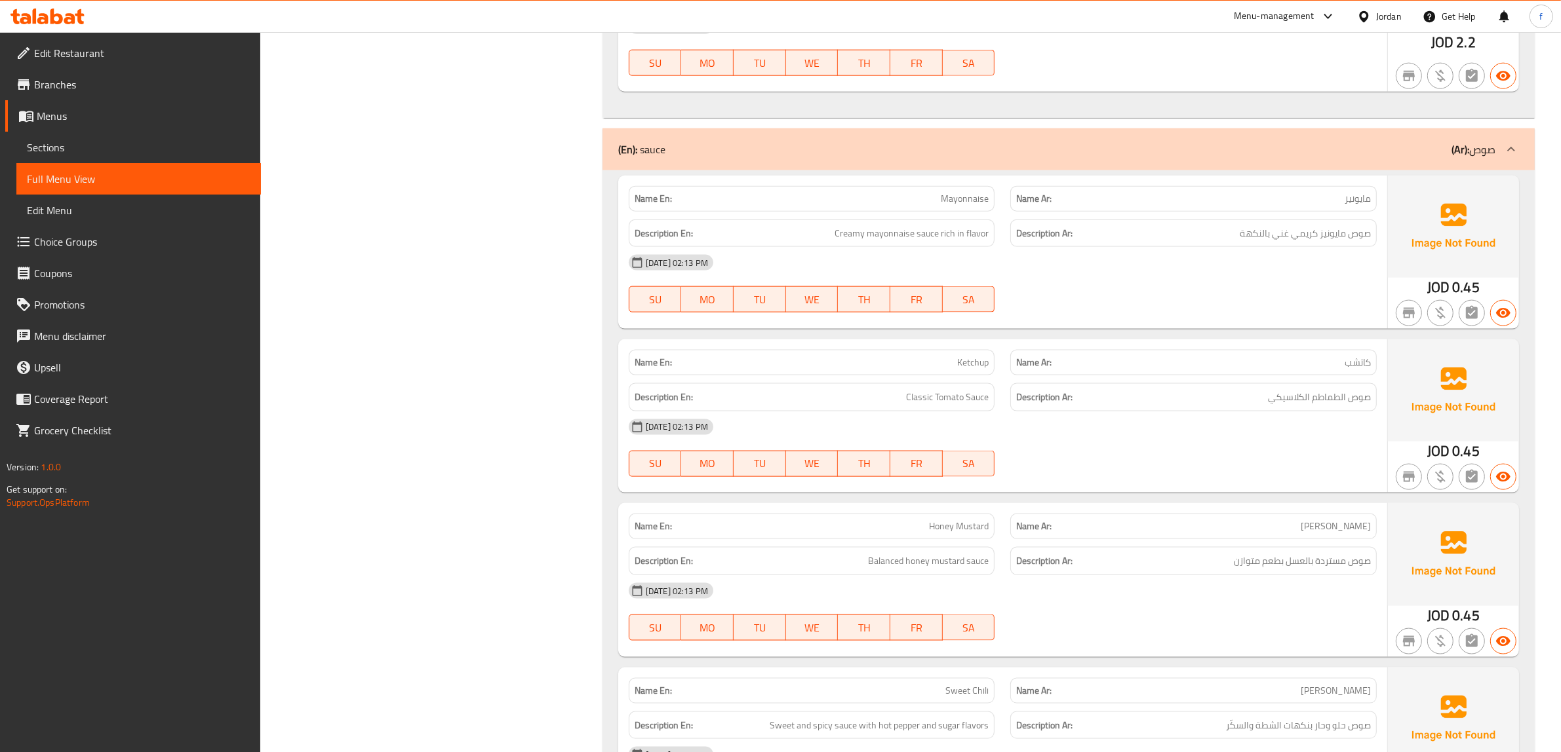
scroll to position [8439, 0]
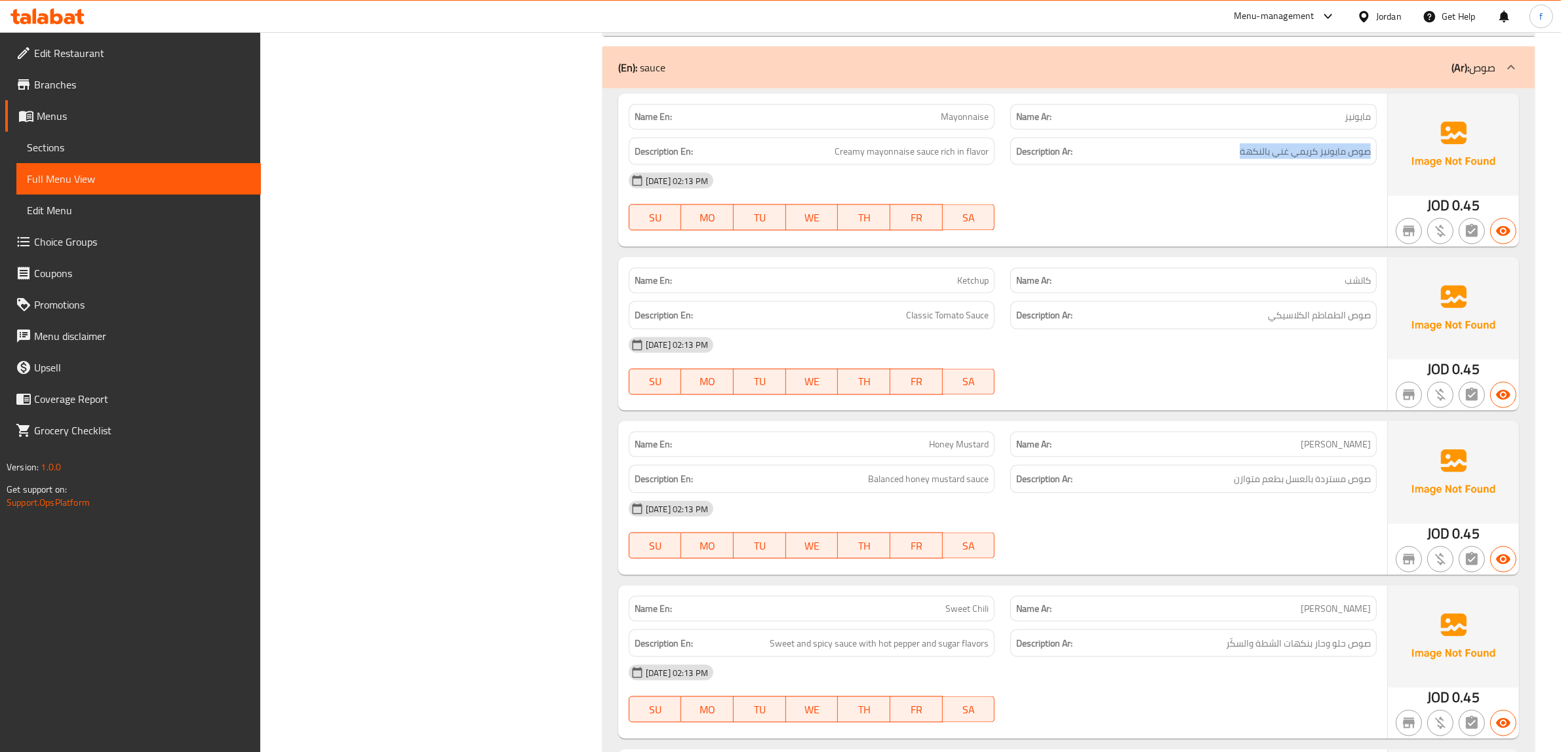
drag, startPoint x: 1230, startPoint y: 187, endPoint x: 1372, endPoint y: 189, distance: 142.2
click at [1372, 166] on div "Description Ar: صوص مايونيز كريمي غني بالنكهة" at bounding box center [1193, 152] width 366 height 28
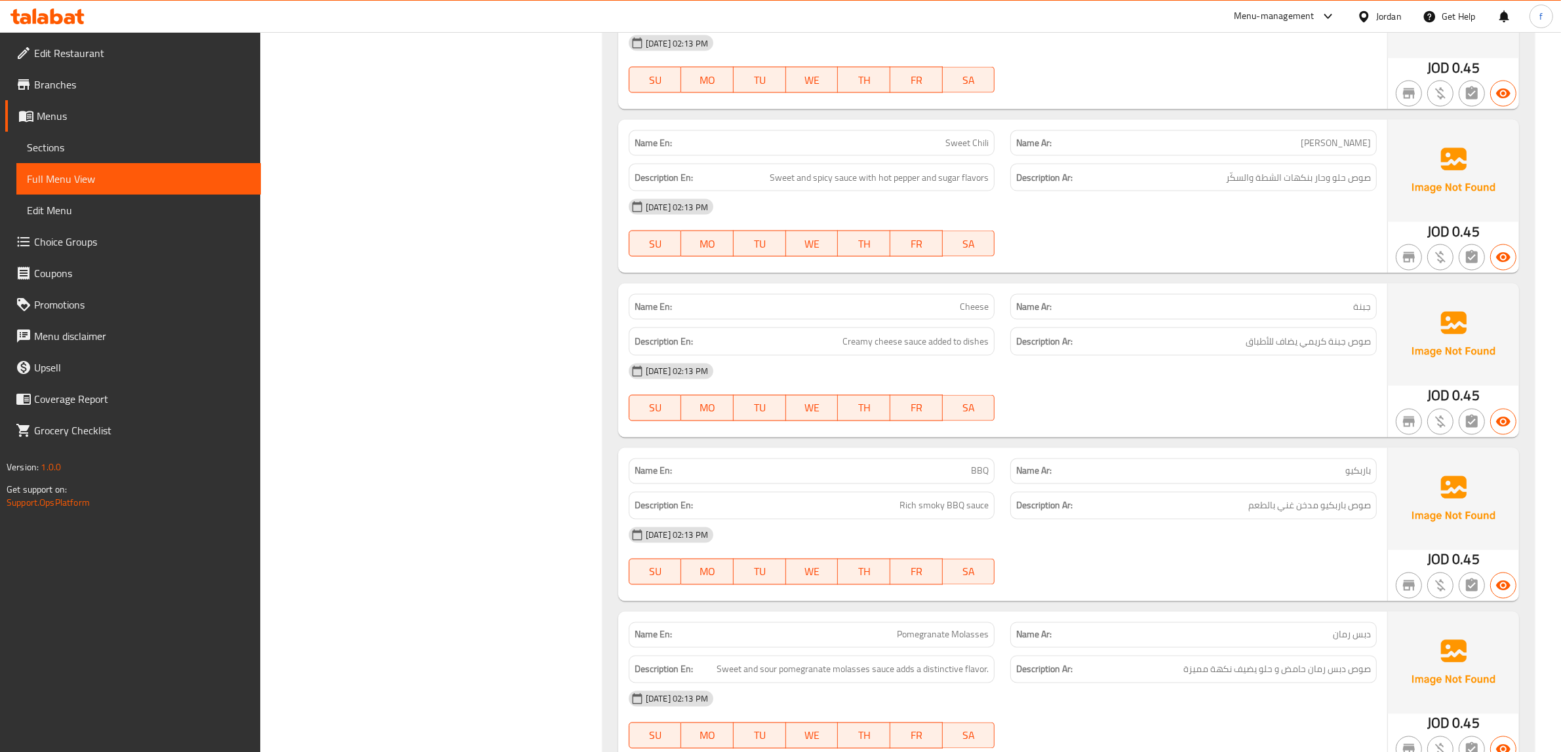
scroll to position [8495, 0]
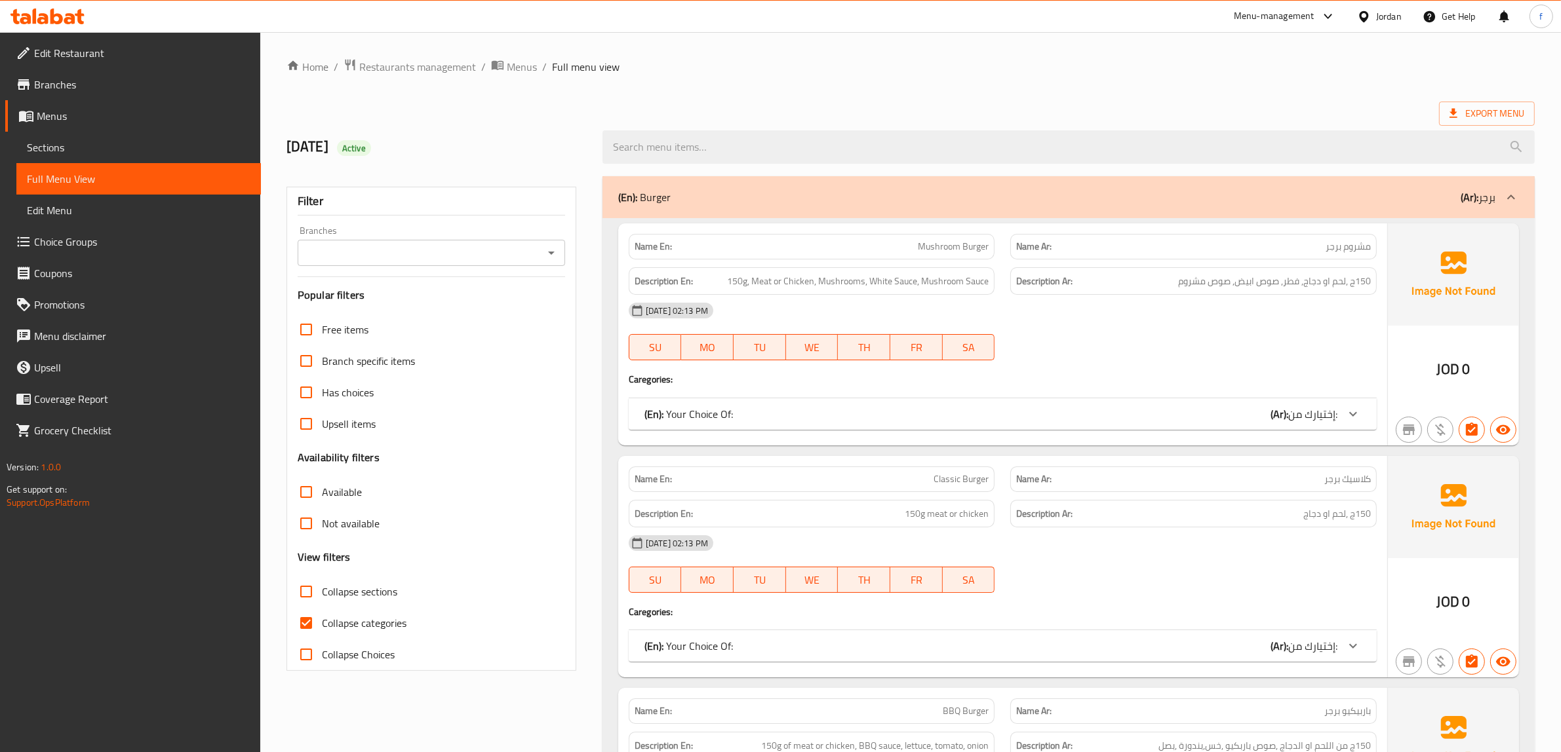
click at [313, 633] on input "Collapse categories" at bounding box center [305, 623] width 31 height 31
checkbox input "false"
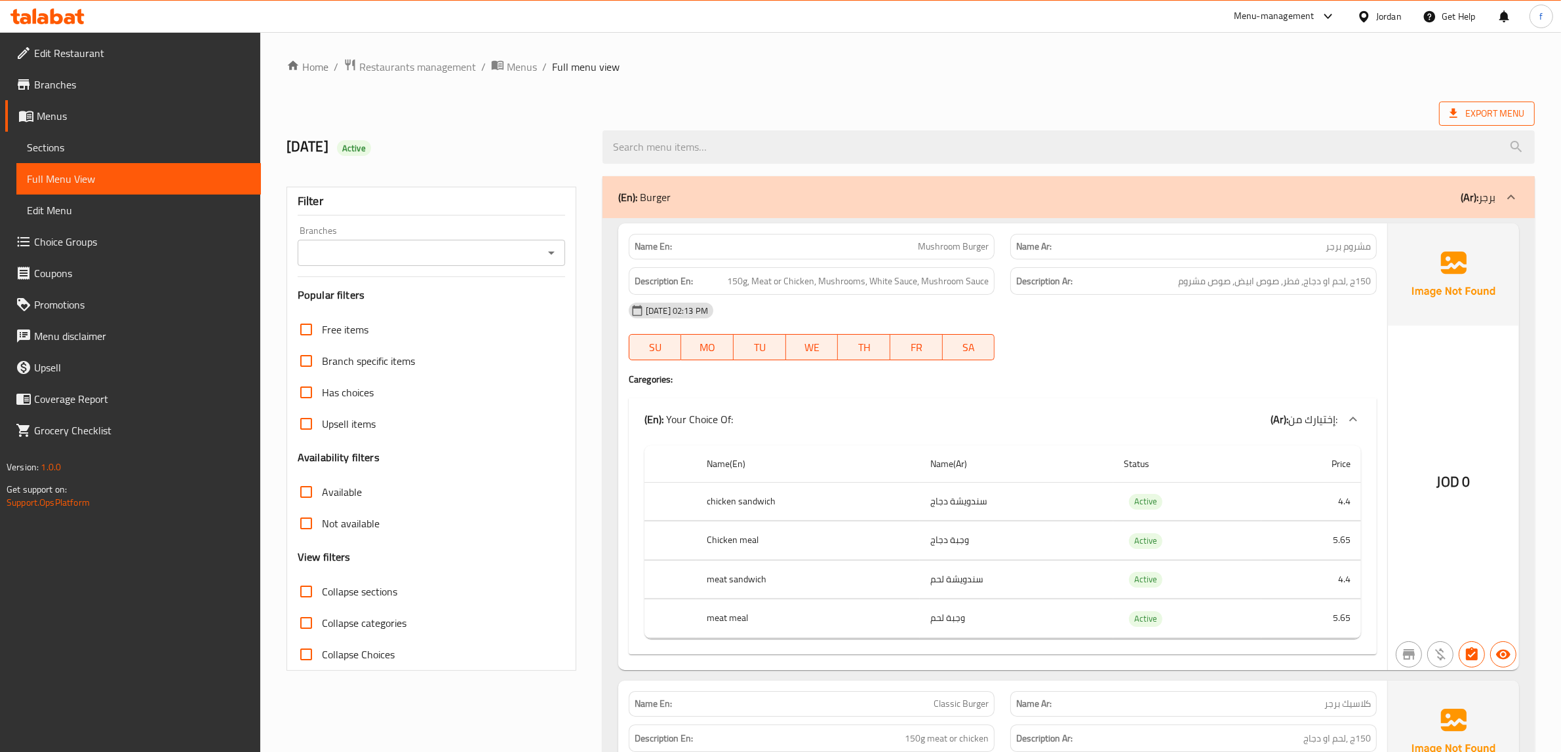
click at [1485, 106] on span "Export Menu" at bounding box center [1486, 114] width 75 height 16
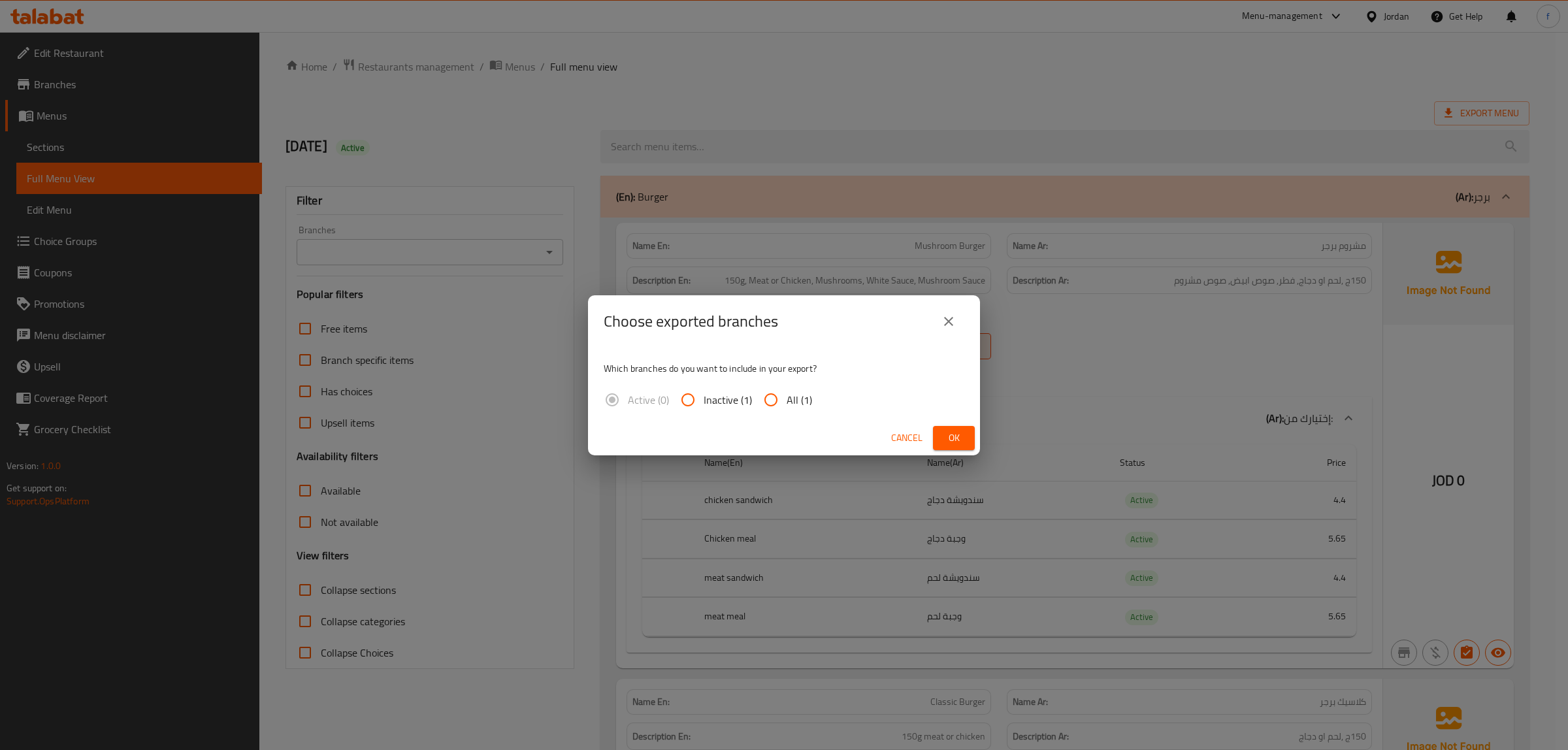
click at [803, 399] on span "All (1)" at bounding box center [799, 400] width 26 height 16
click at [786, 399] on input "All (1)" at bounding box center [771, 399] width 31 height 31
radio input "true"
click at [952, 439] on span "Ok" at bounding box center [953, 438] width 21 height 16
